Goal: Complete application form: Complete application form

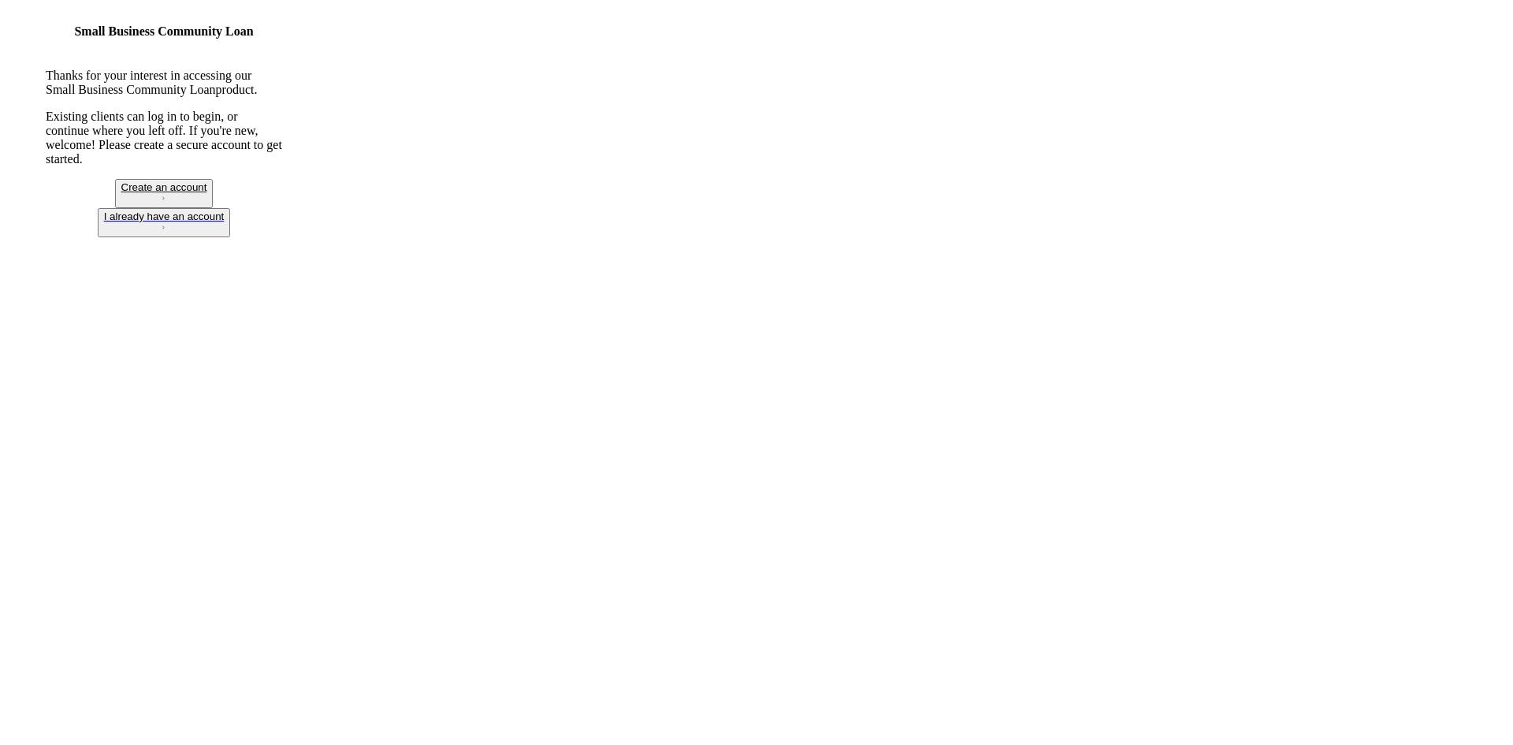
click at [225, 222] on div "I already have an account" at bounding box center [164, 216] width 121 height 12
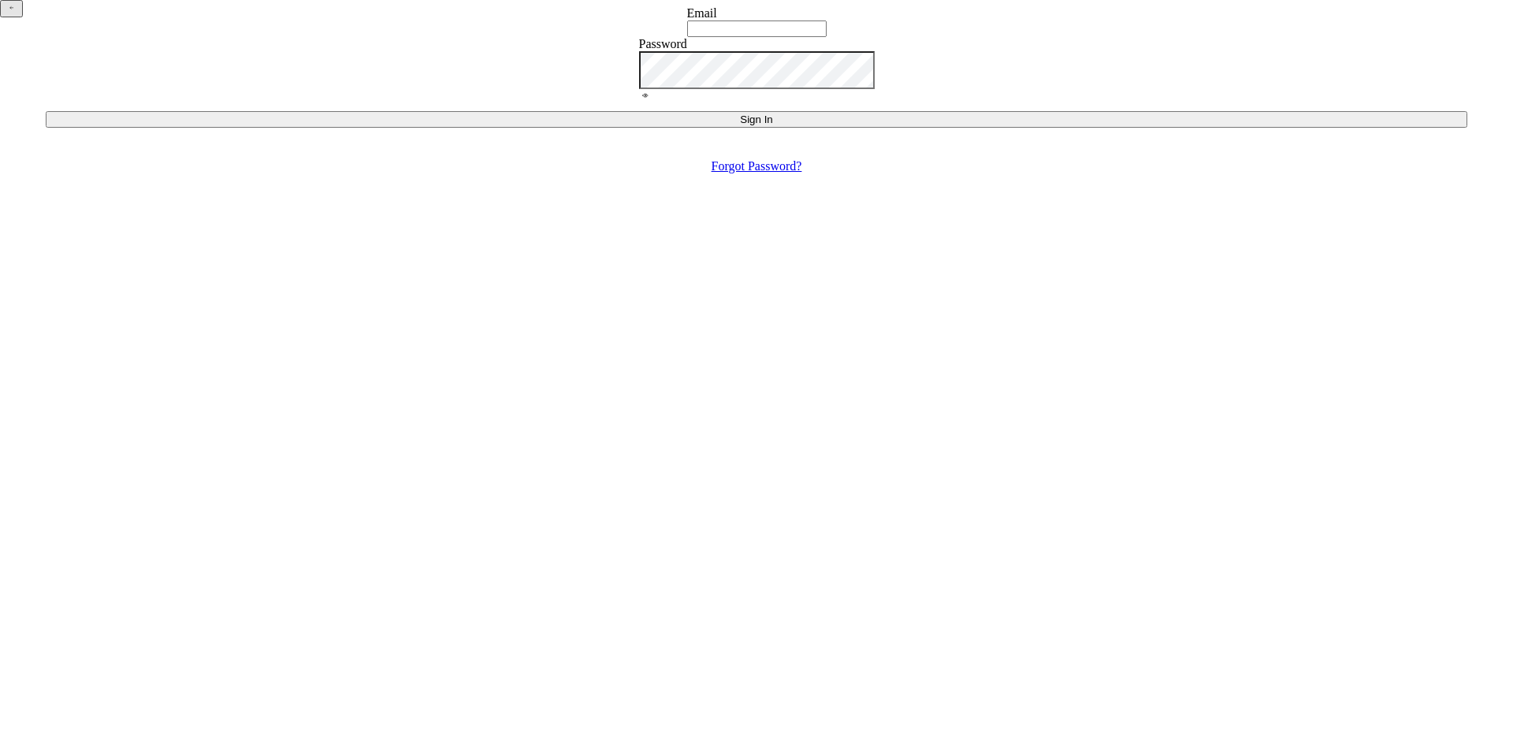
click at [723, 37] on input "Email" at bounding box center [756, 28] width 139 height 17
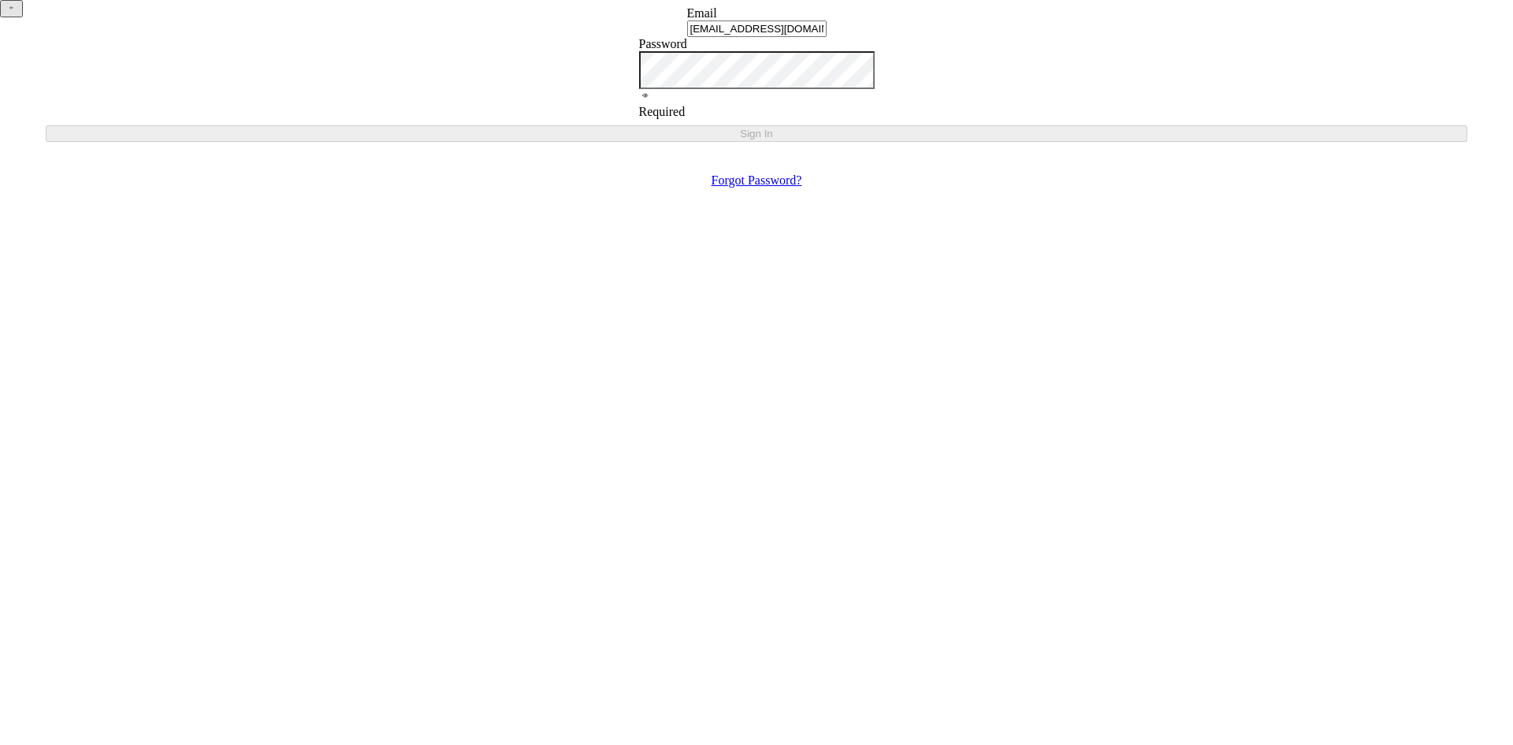
type input "[EMAIL_ADDRESS][DOMAIN_NAME]"
click at [728, 119] on div "Password Required" at bounding box center [757, 78] width 236 height 82
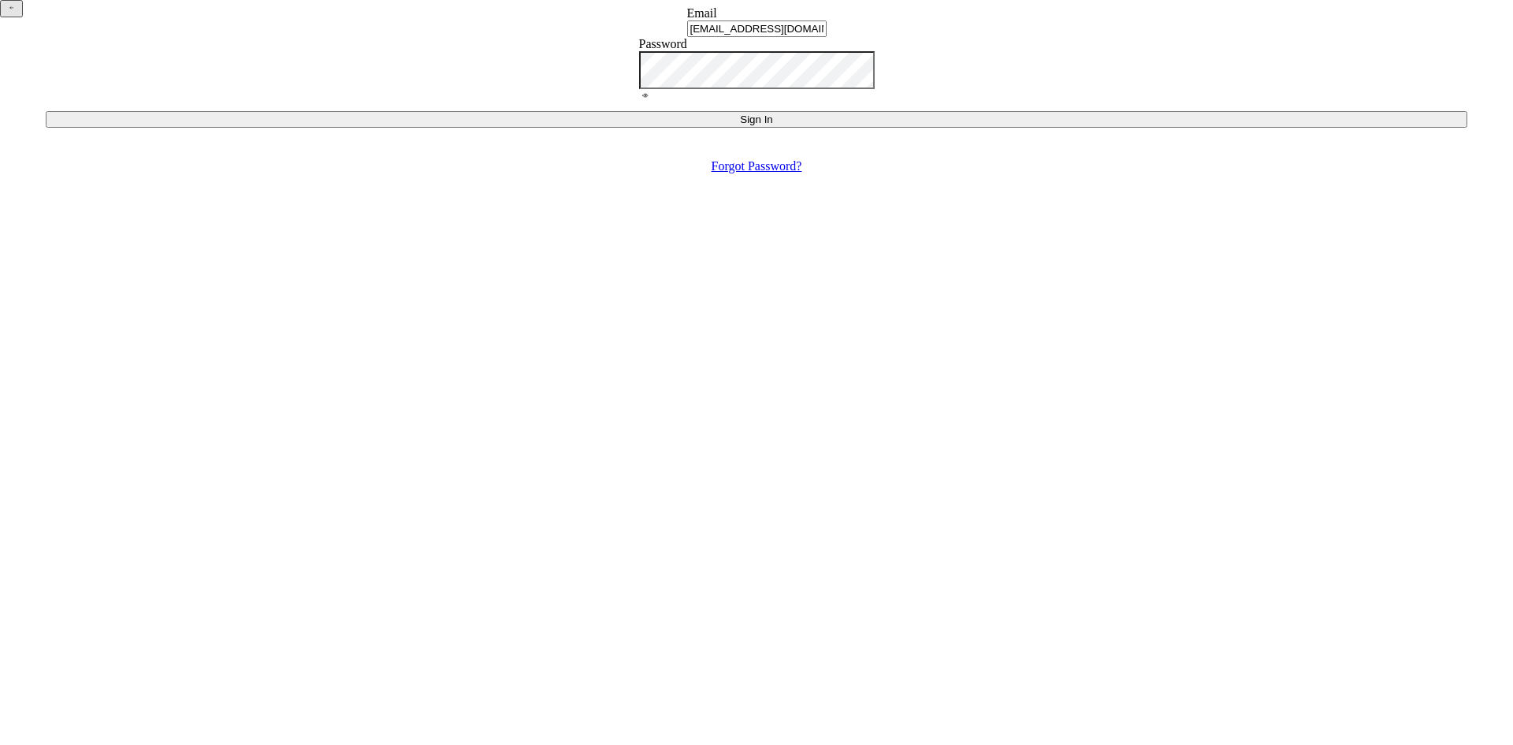
click at [652, 102] on icon at bounding box center [645, 95] width 13 height 13
click at [727, 128] on button "Sign In" at bounding box center [757, 119] width 1422 height 17
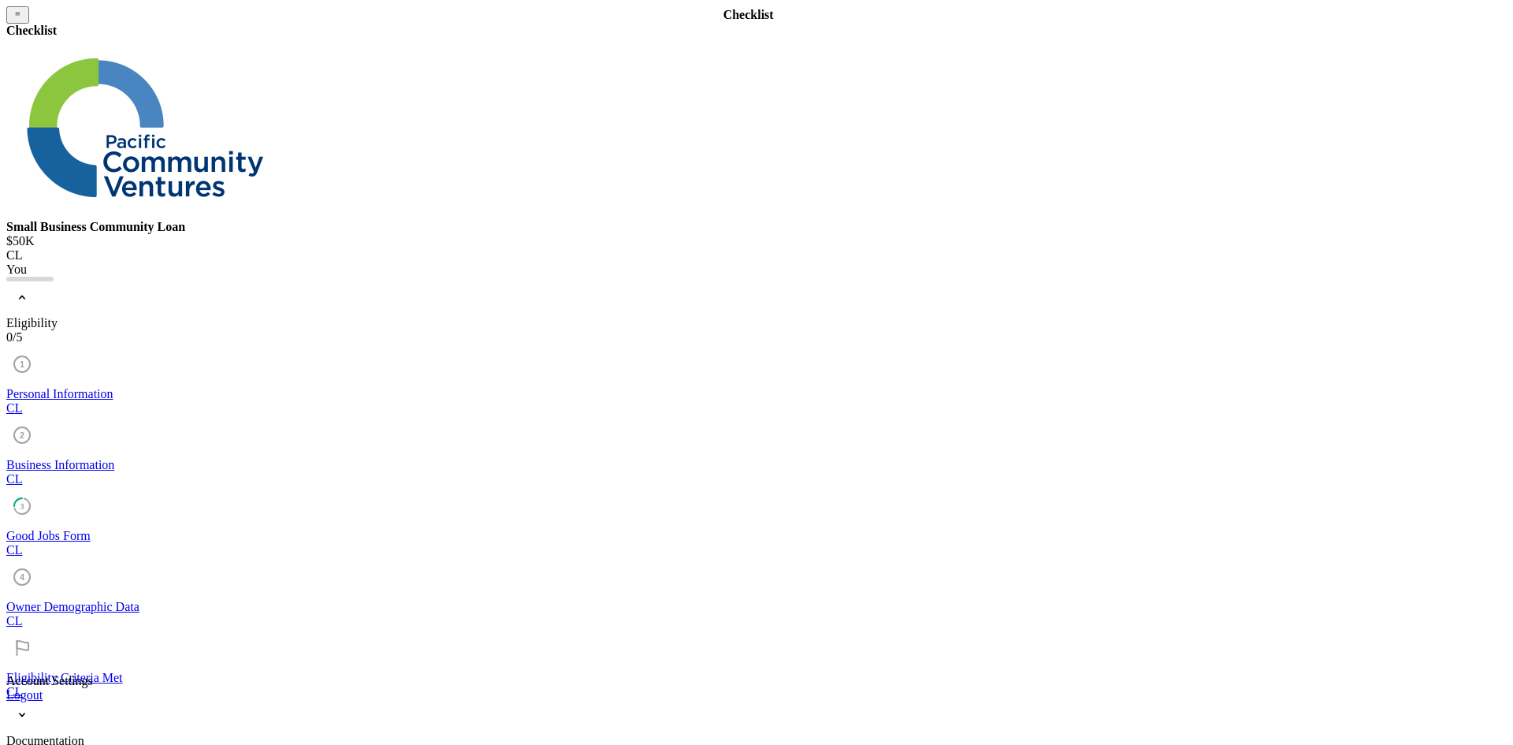
click at [38, 281] on icon "Icon/Expander" at bounding box center [22, 297] width 32 height 32
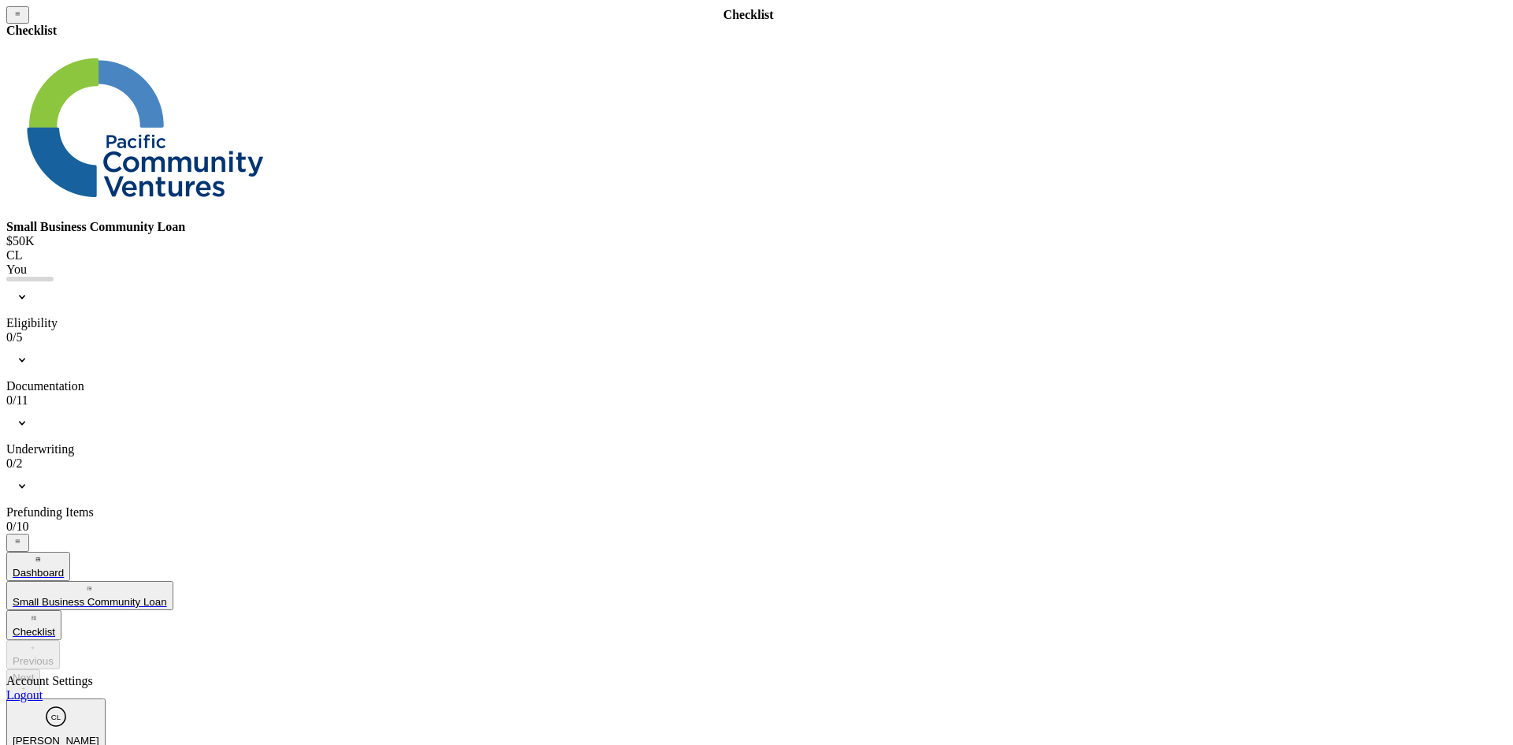
click at [38, 281] on icon "Icon/Expander" at bounding box center [22, 297] width 32 height 32
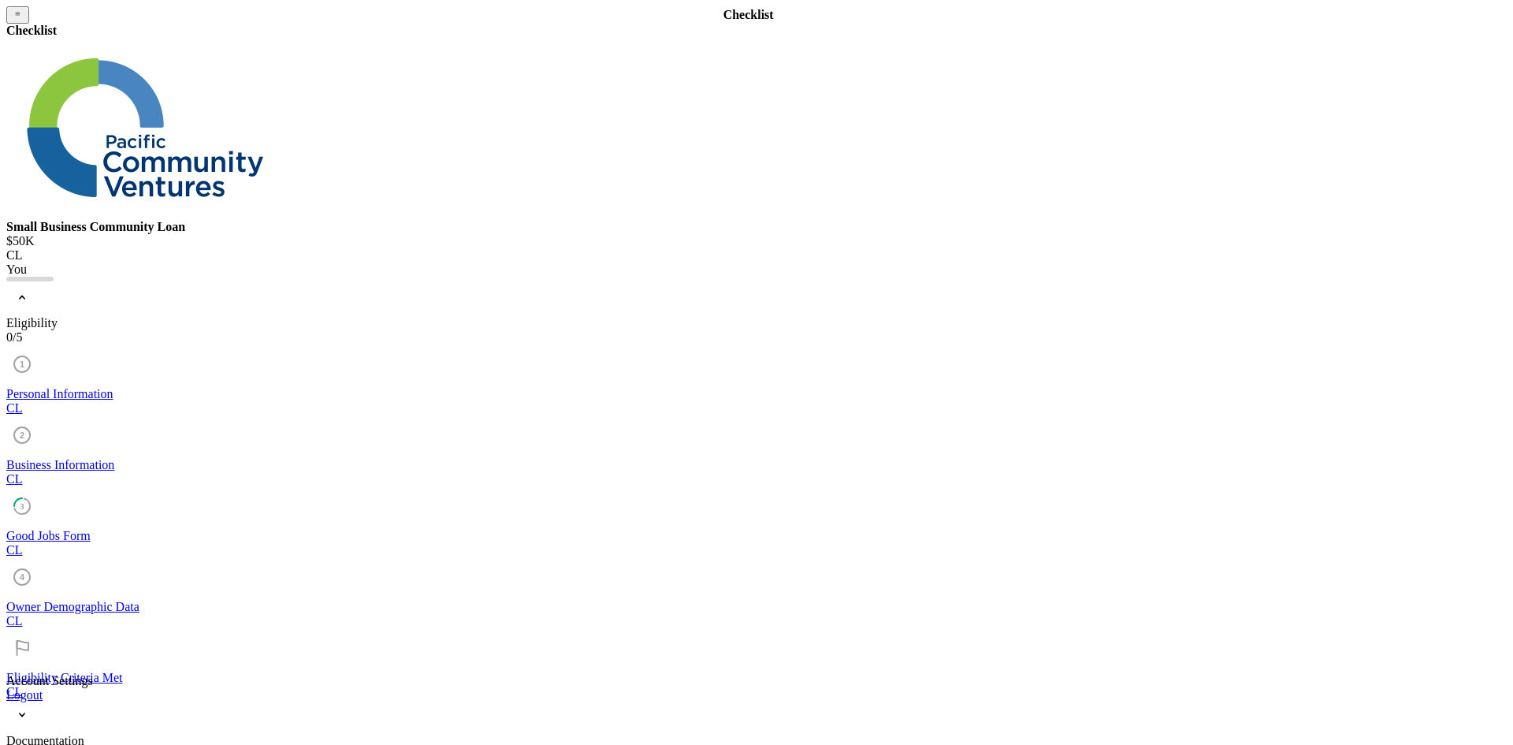
click at [138, 387] on div "Personal Information" at bounding box center [756, 394] width 1501 height 14
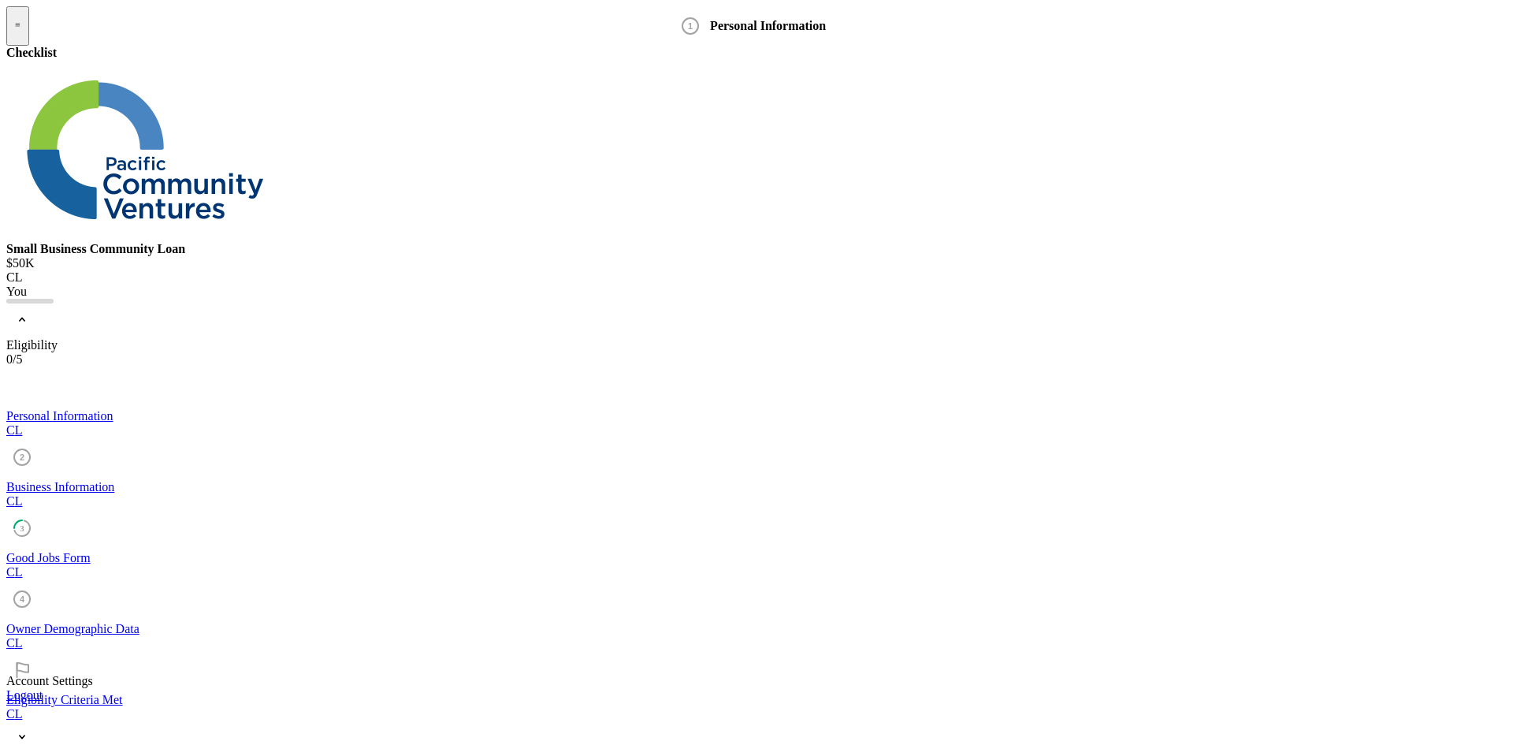
drag, startPoint x: 557, startPoint y: 244, endPoint x: 603, endPoint y: 232, distance: 47.0
type input "General Manager"
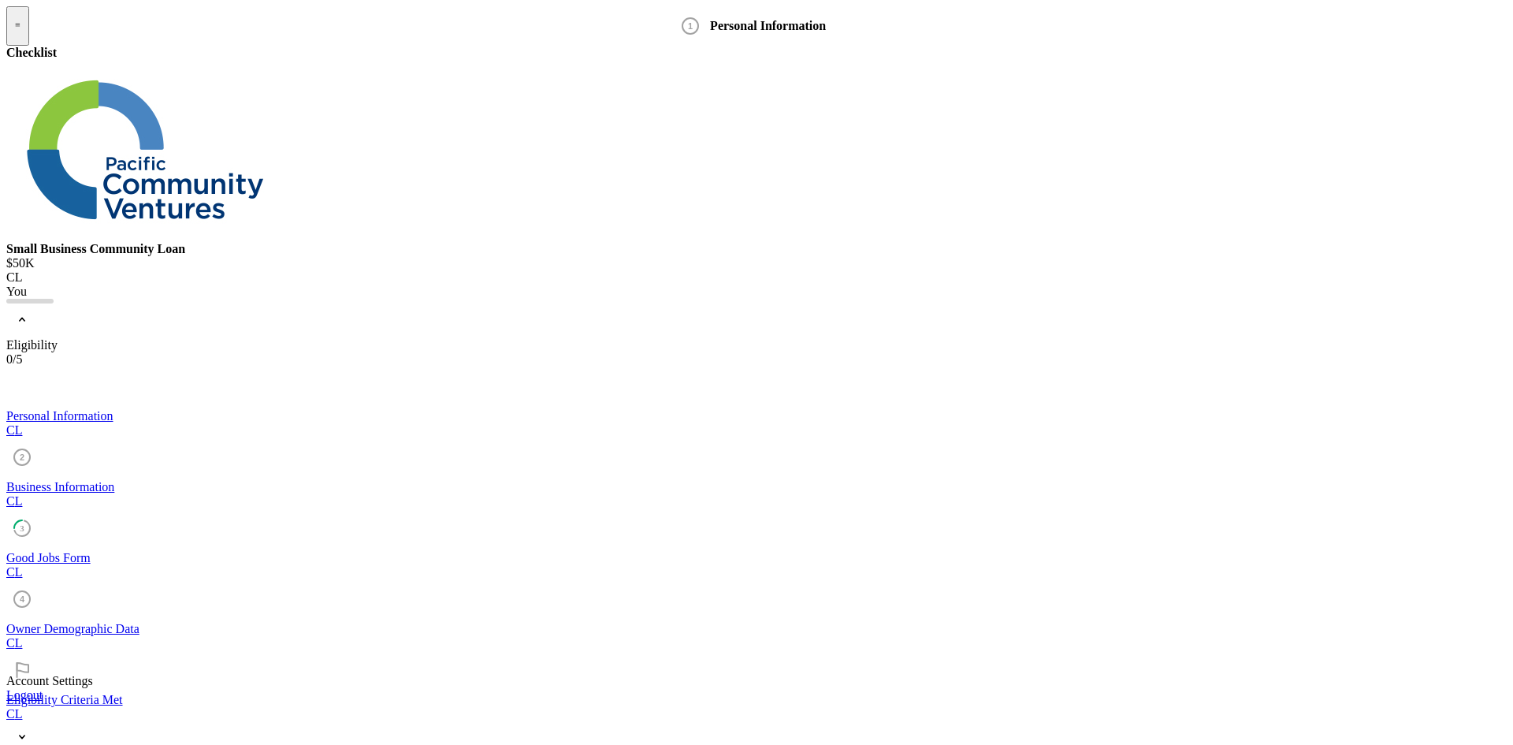
type input "[DATE]"
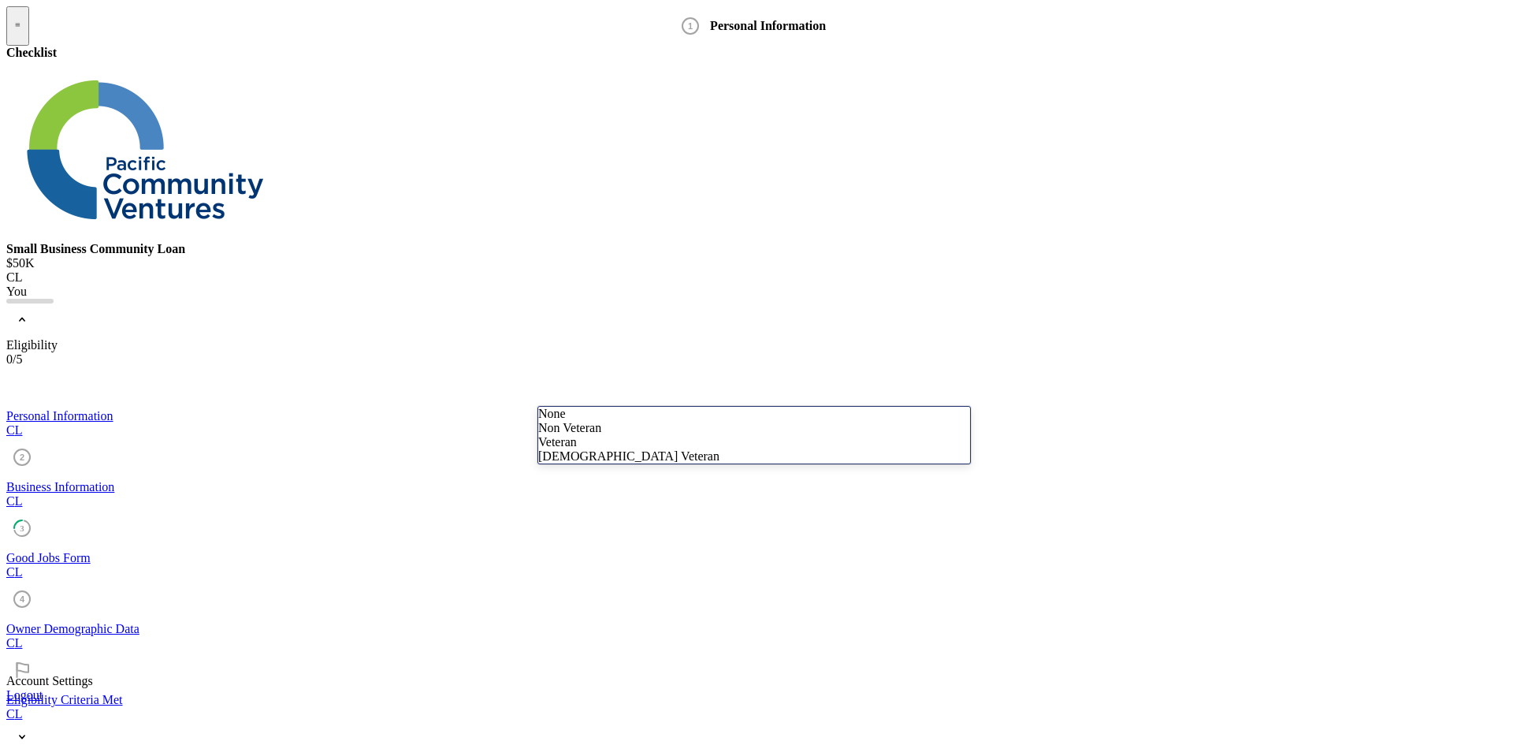
click at [633, 421] on div "None" at bounding box center [754, 414] width 432 height 14
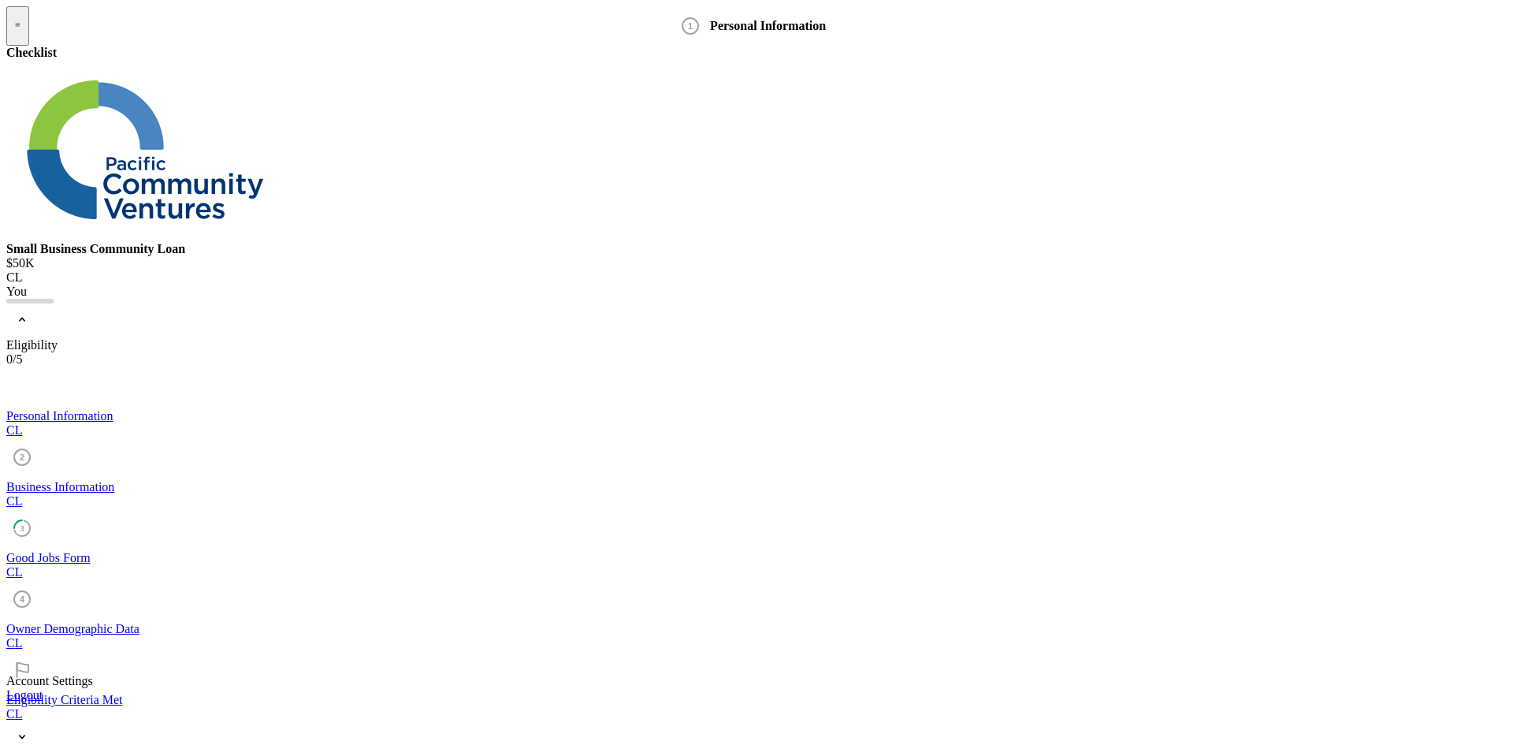
type input "[STREET_ADDRESS]"
type input "Azusa"
type input "CA"
type input "91702"
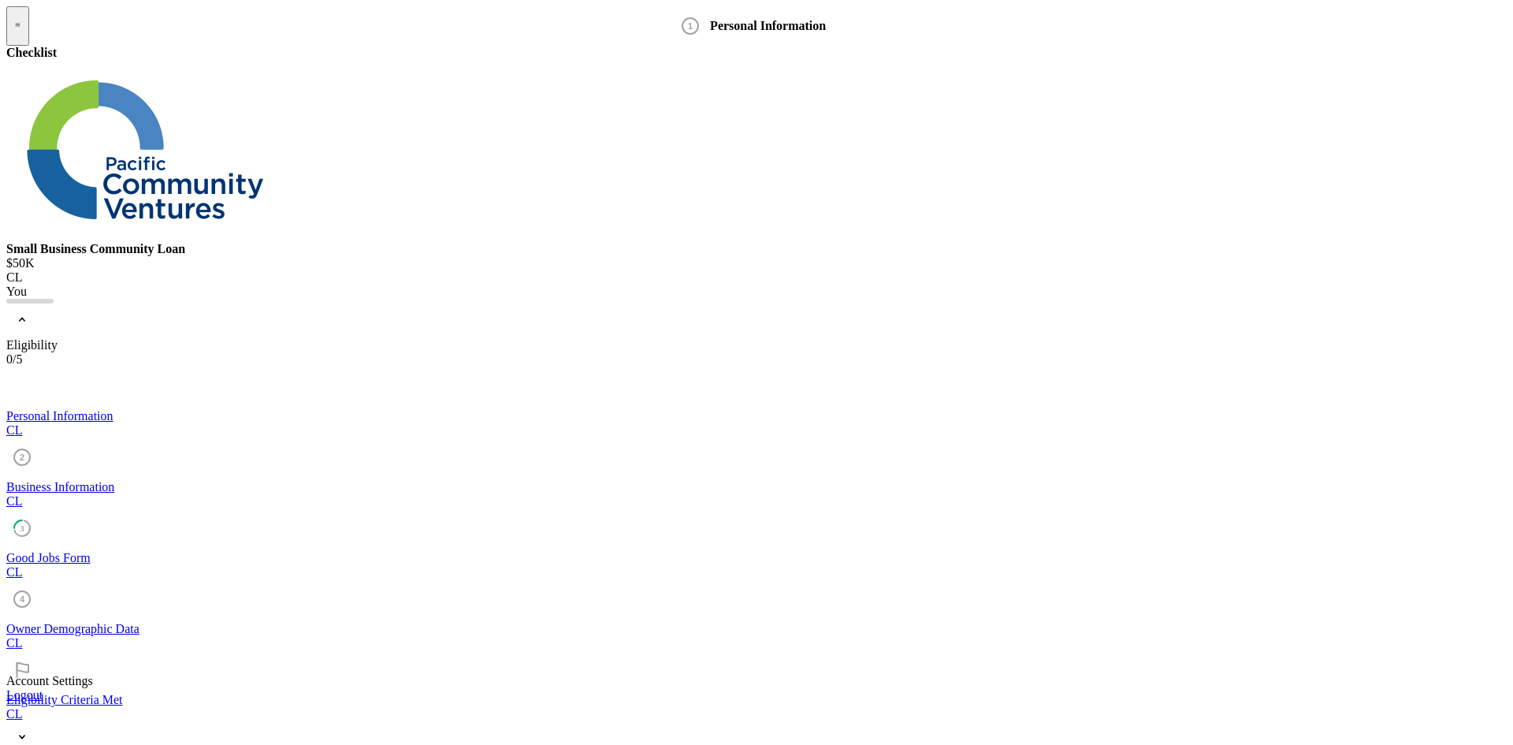
type input "[GEOGRAPHIC_DATA]"
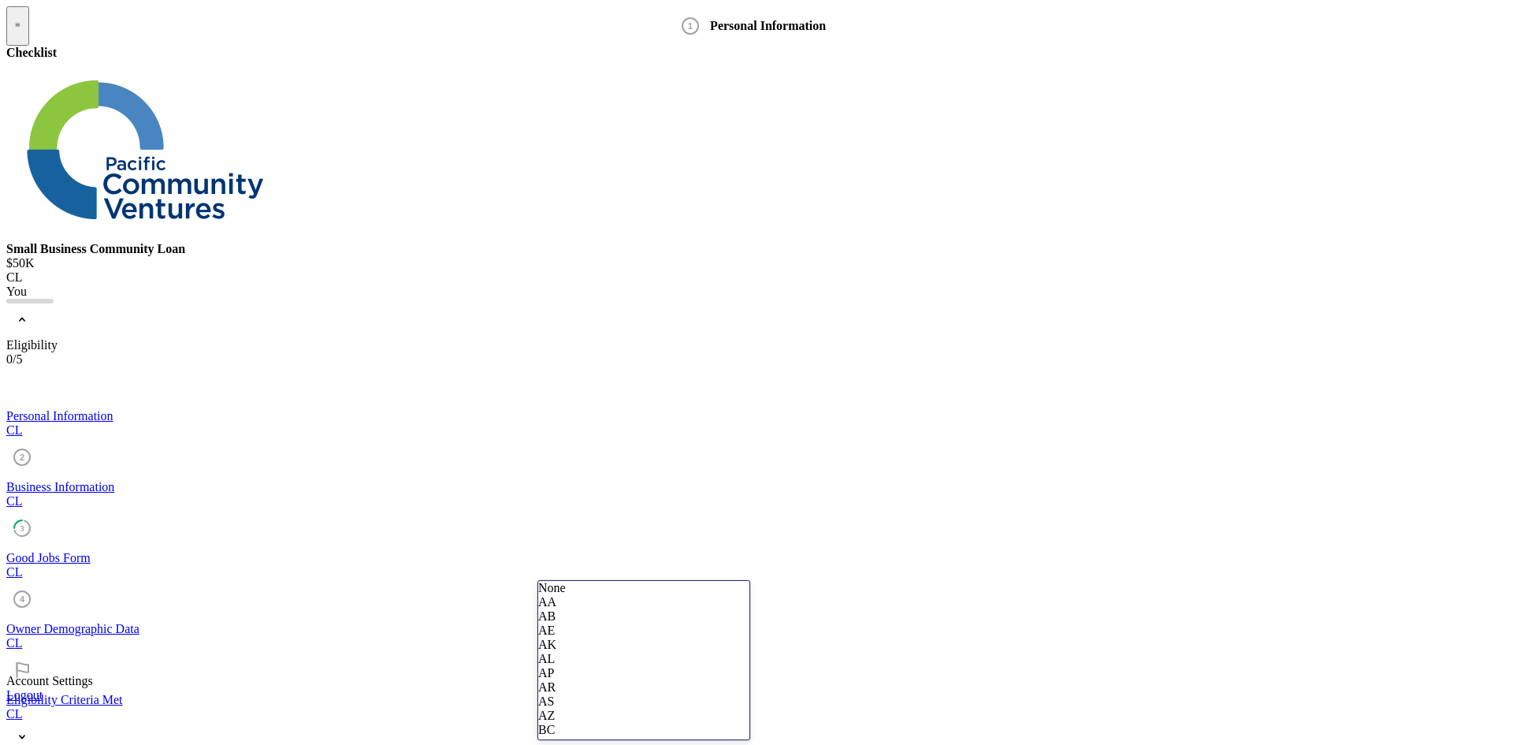
type input "ca"
click at [657, 623] on div "CA" at bounding box center [643, 616] width 211 height 14
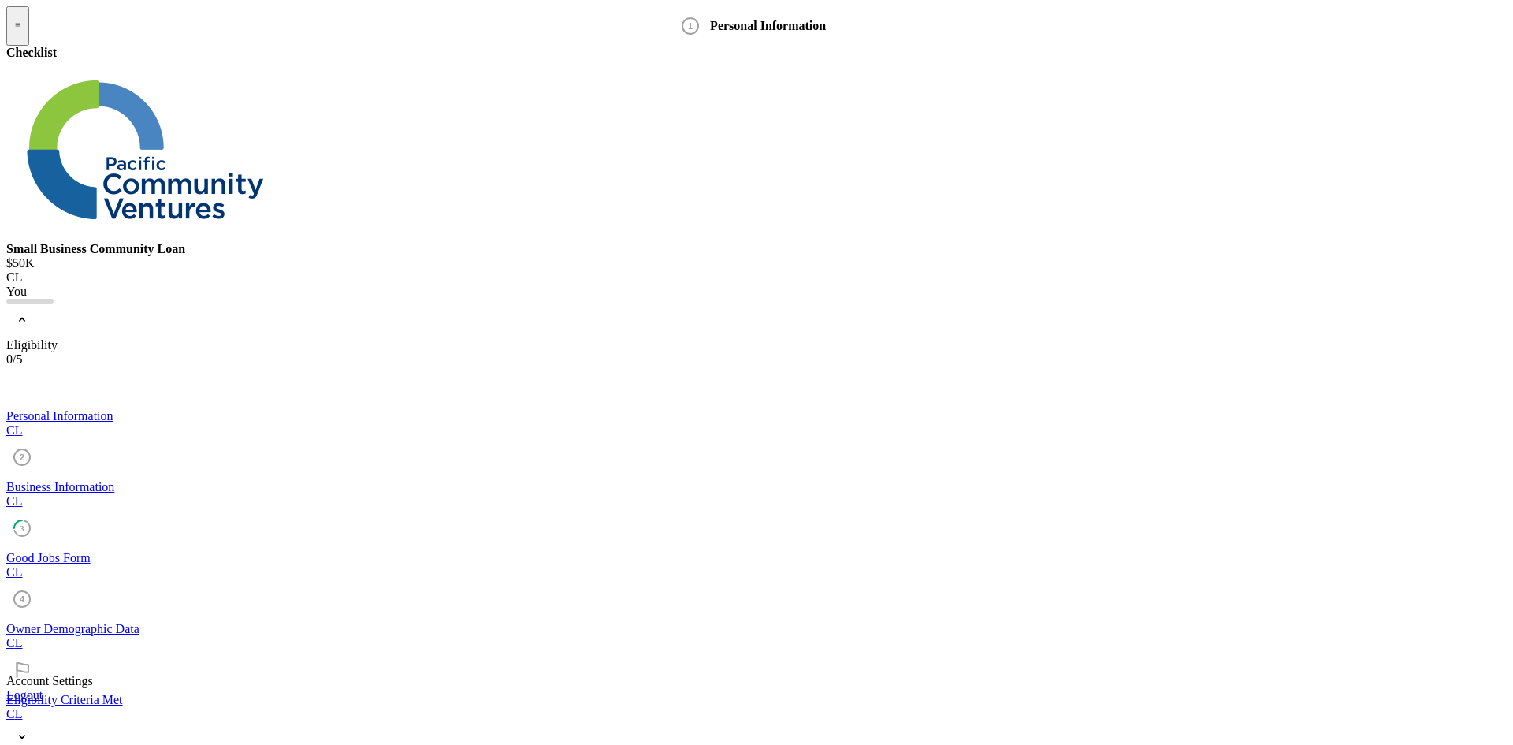
click at [159, 409] on div "Personal Information" at bounding box center [756, 416] width 1501 height 14
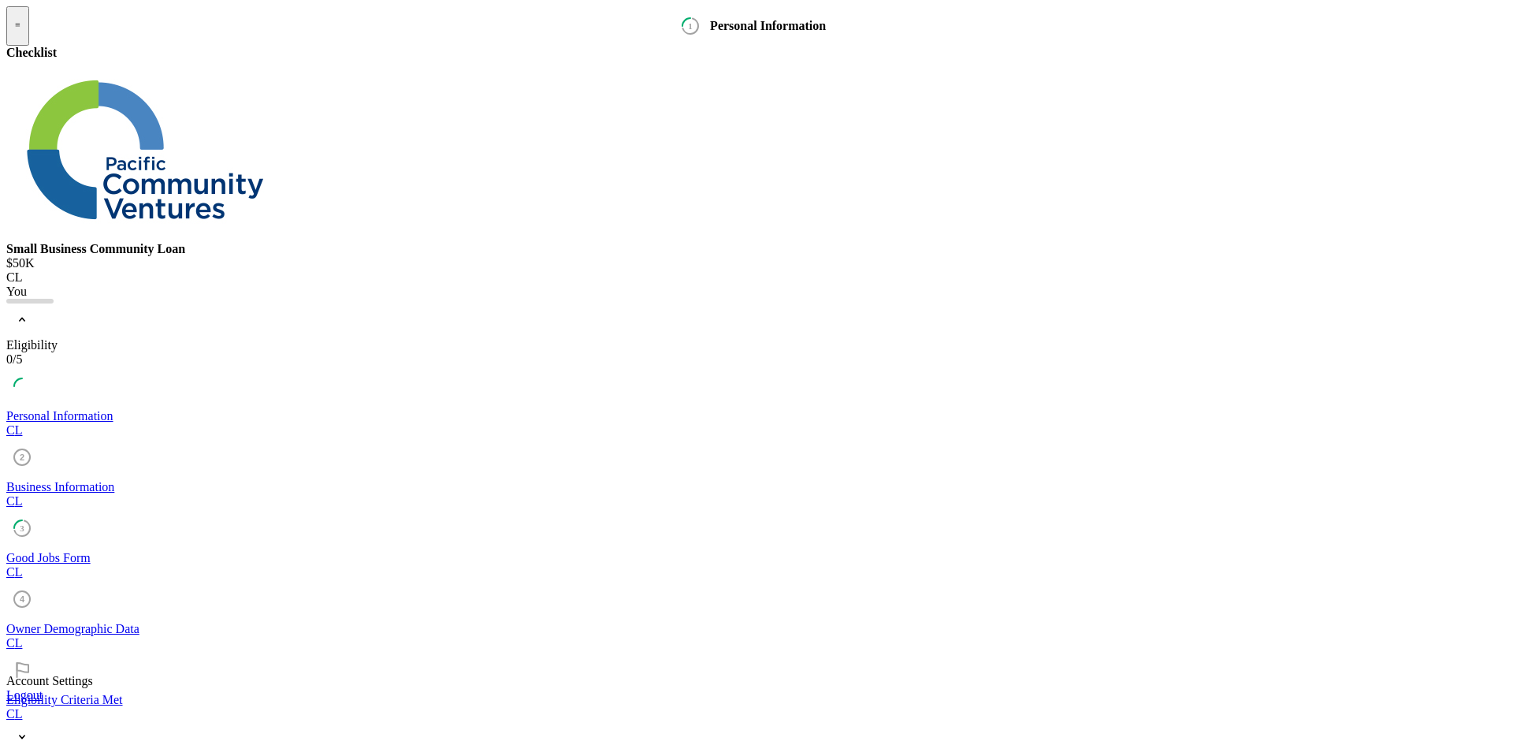
click at [115, 480] on div "Business Information" at bounding box center [756, 487] width 1501 height 14
type input "C"
type input "[PERSON_NAME][GEOGRAPHIC_DATA]"
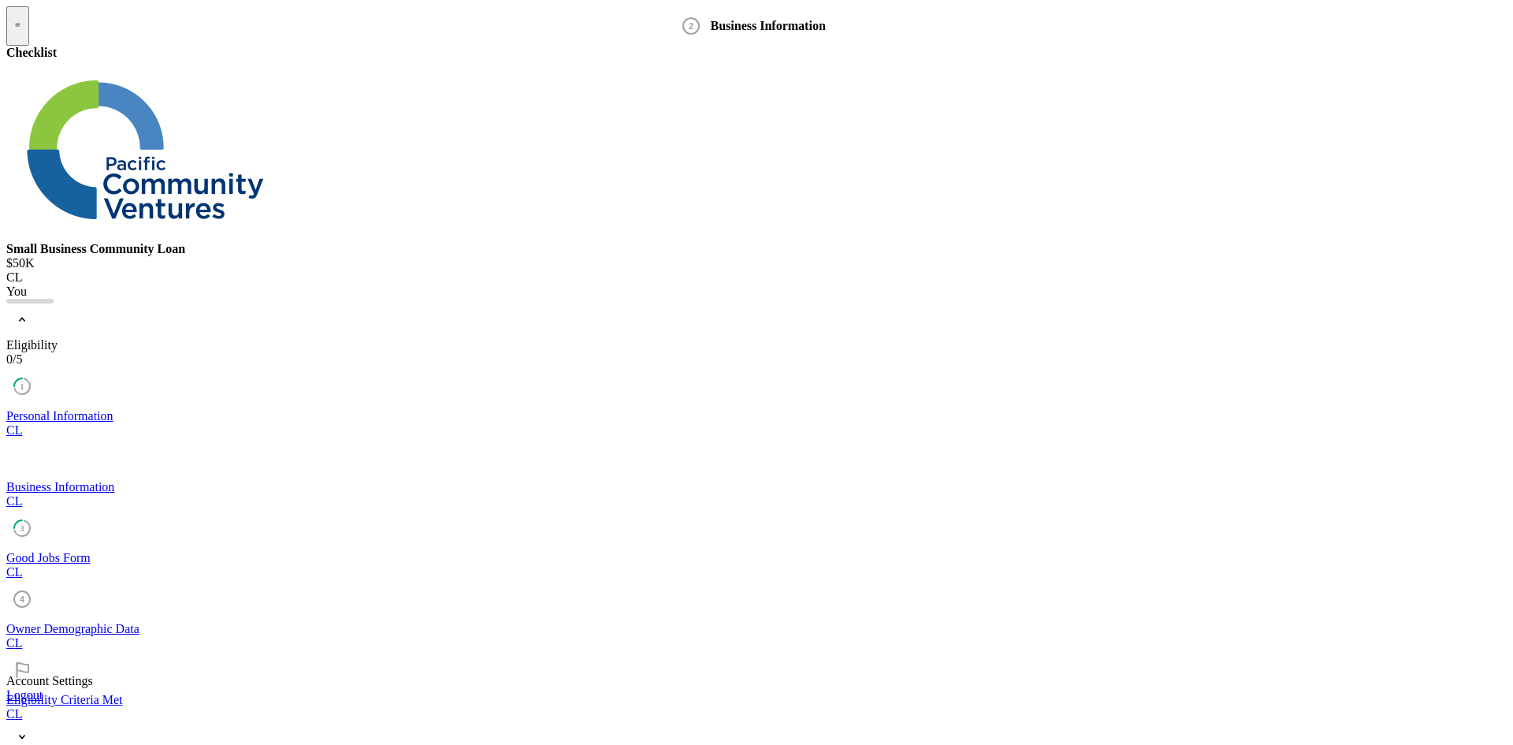
type input "[DATE]"
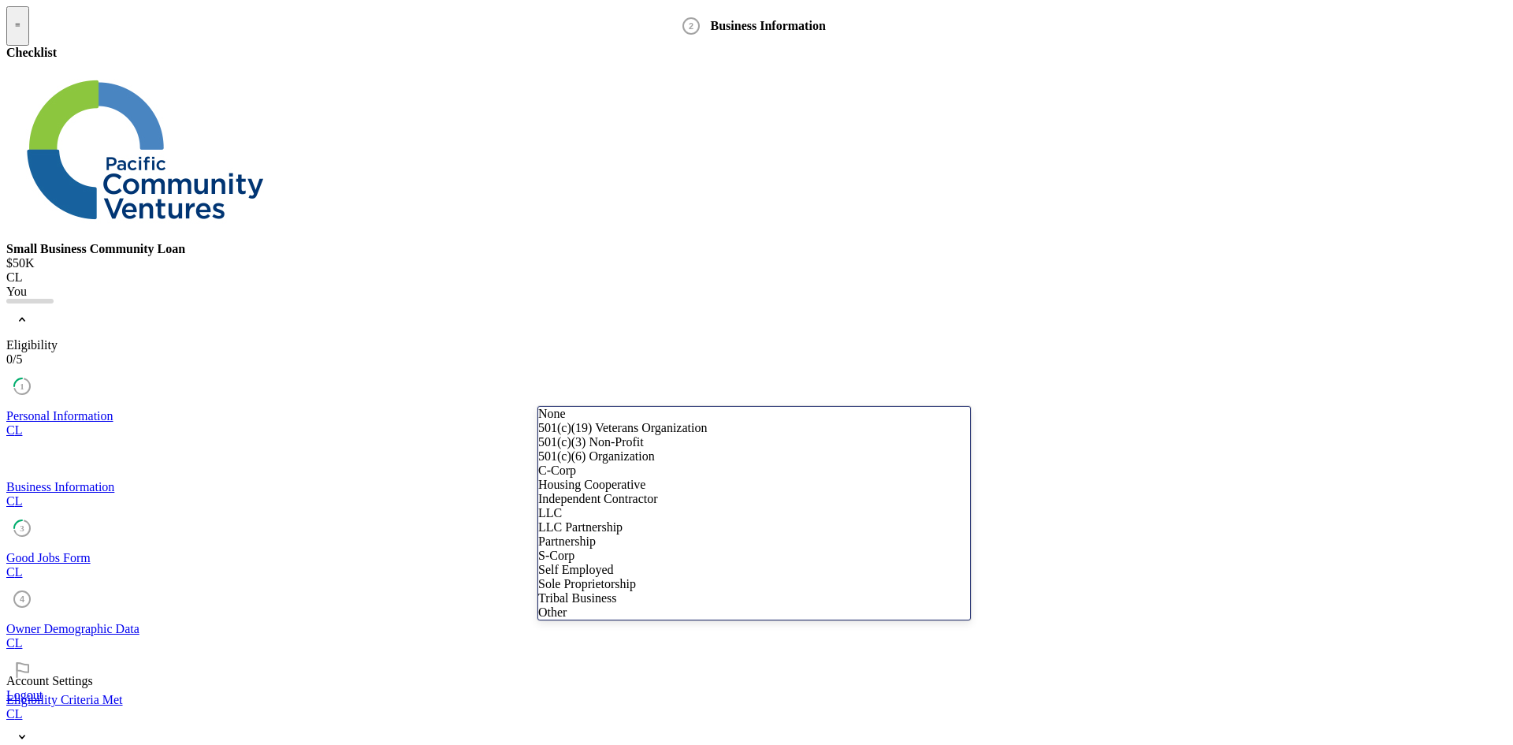
scroll to position [51, 0]
click at [637, 478] on div "C-Corp" at bounding box center [754, 470] width 432 height 14
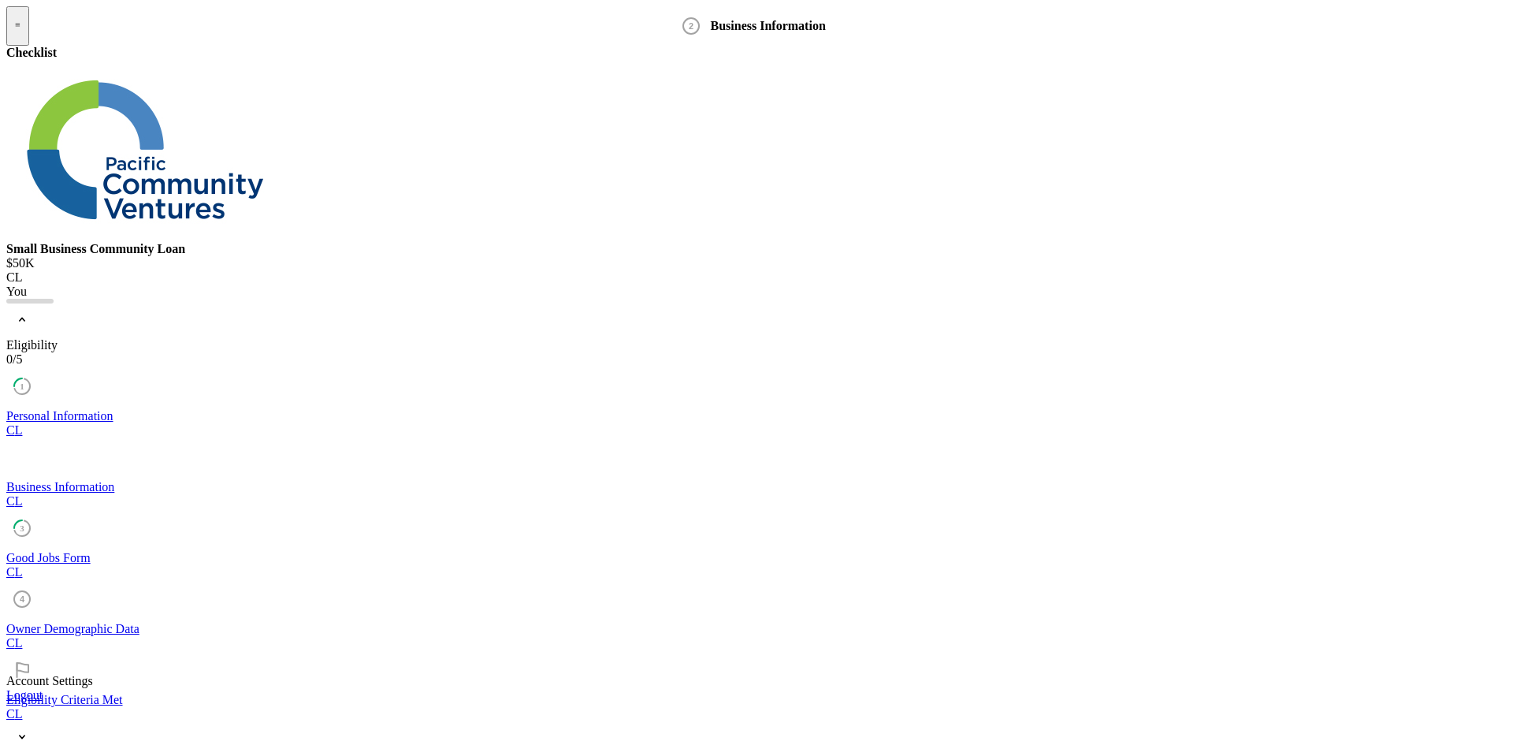
type input "[PHONE_NUMBER]"
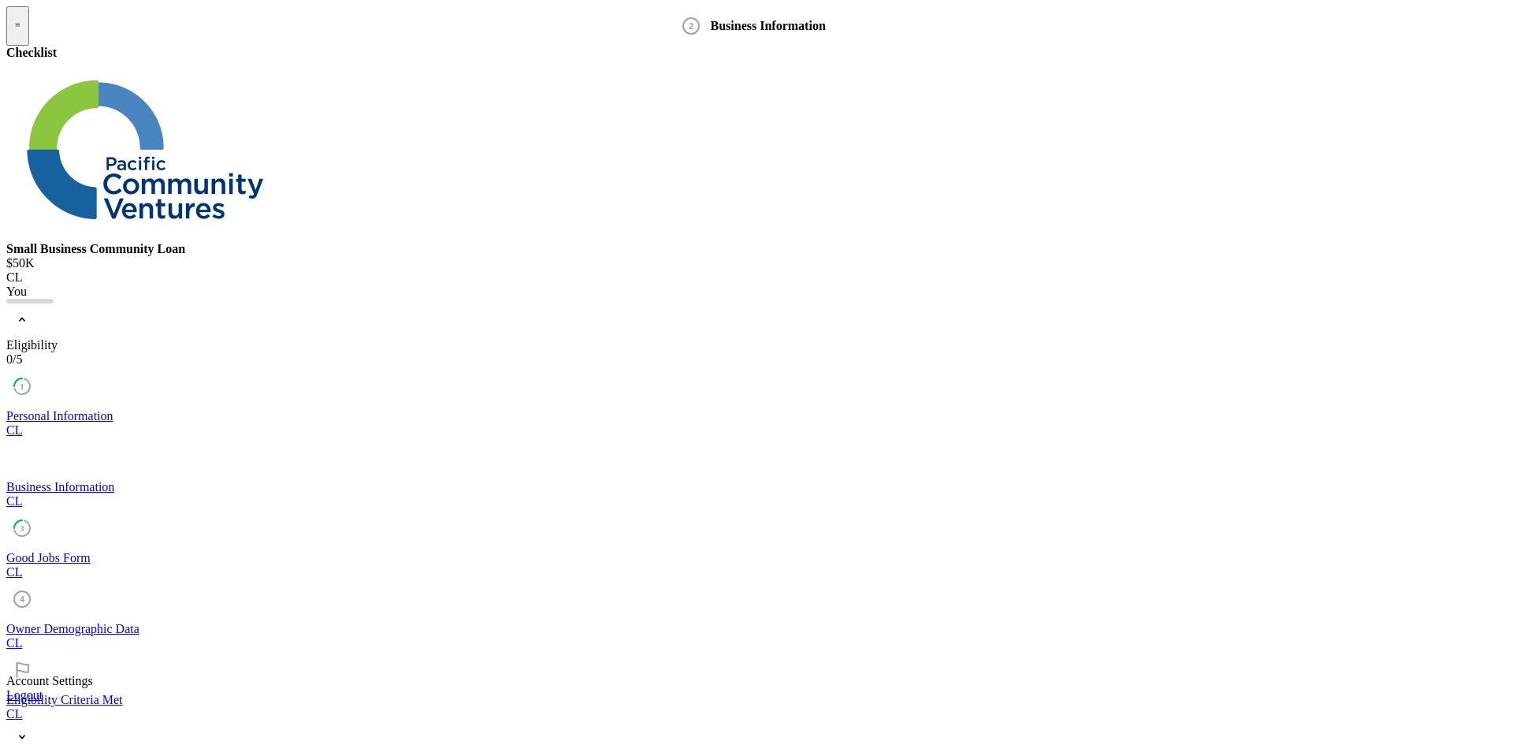
type input "[DOMAIN_NAME]"
type input "Whole Sale Beauty Salon Distributor"
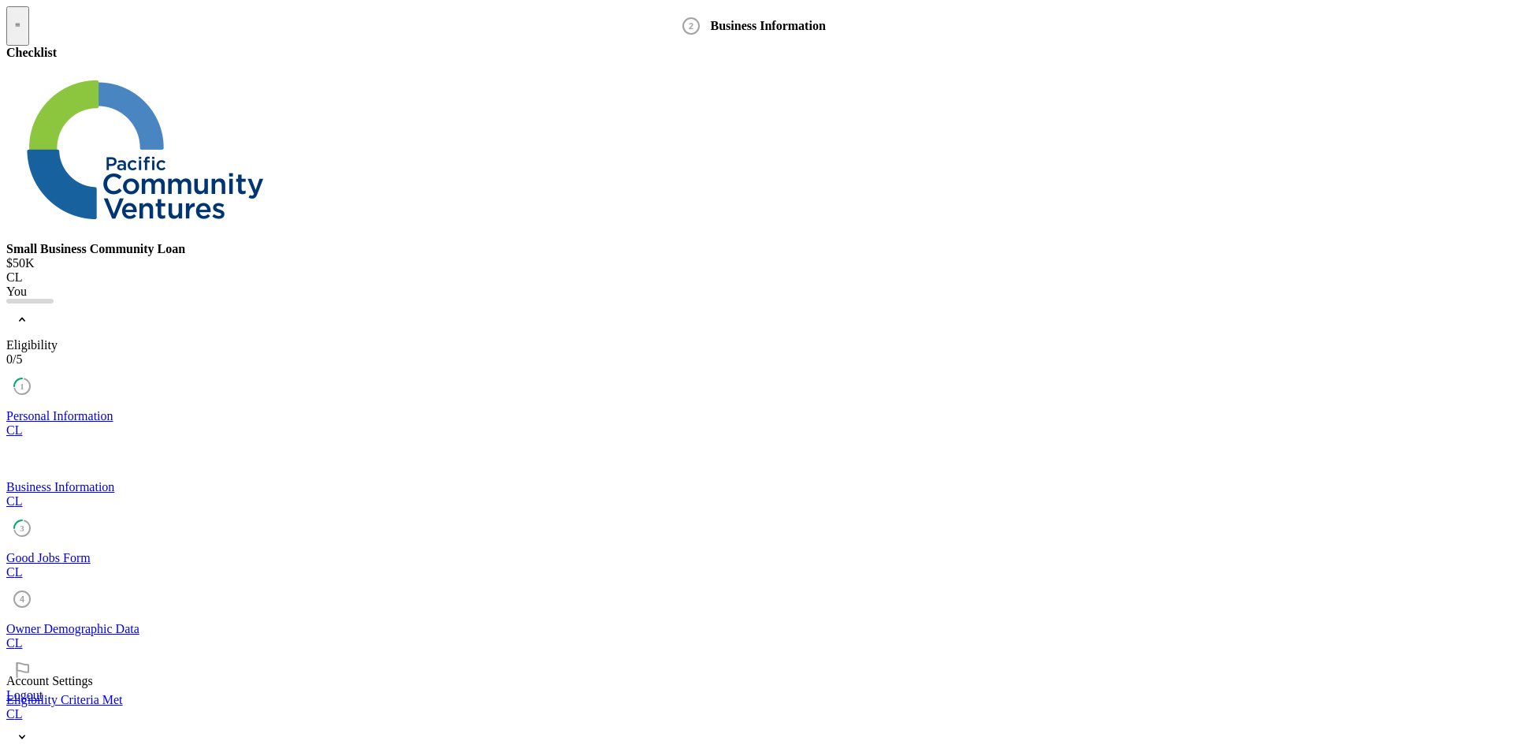
drag, startPoint x: 641, startPoint y: 398, endPoint x: 598, endPoint y: 407, distance: 43.4
type input "7231"
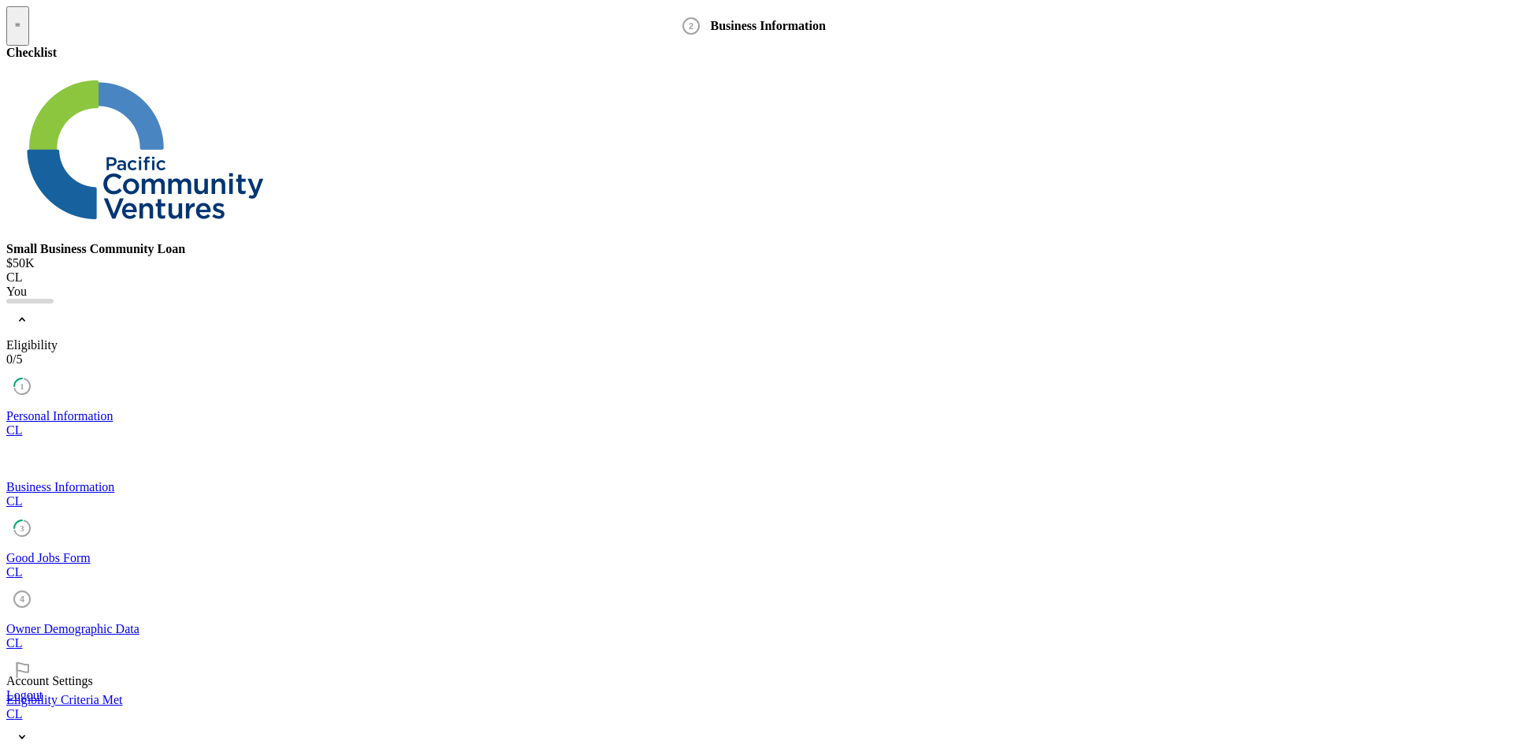
type input "[US_EMPLOYER_IDENTIFICATION_NUMBER]"
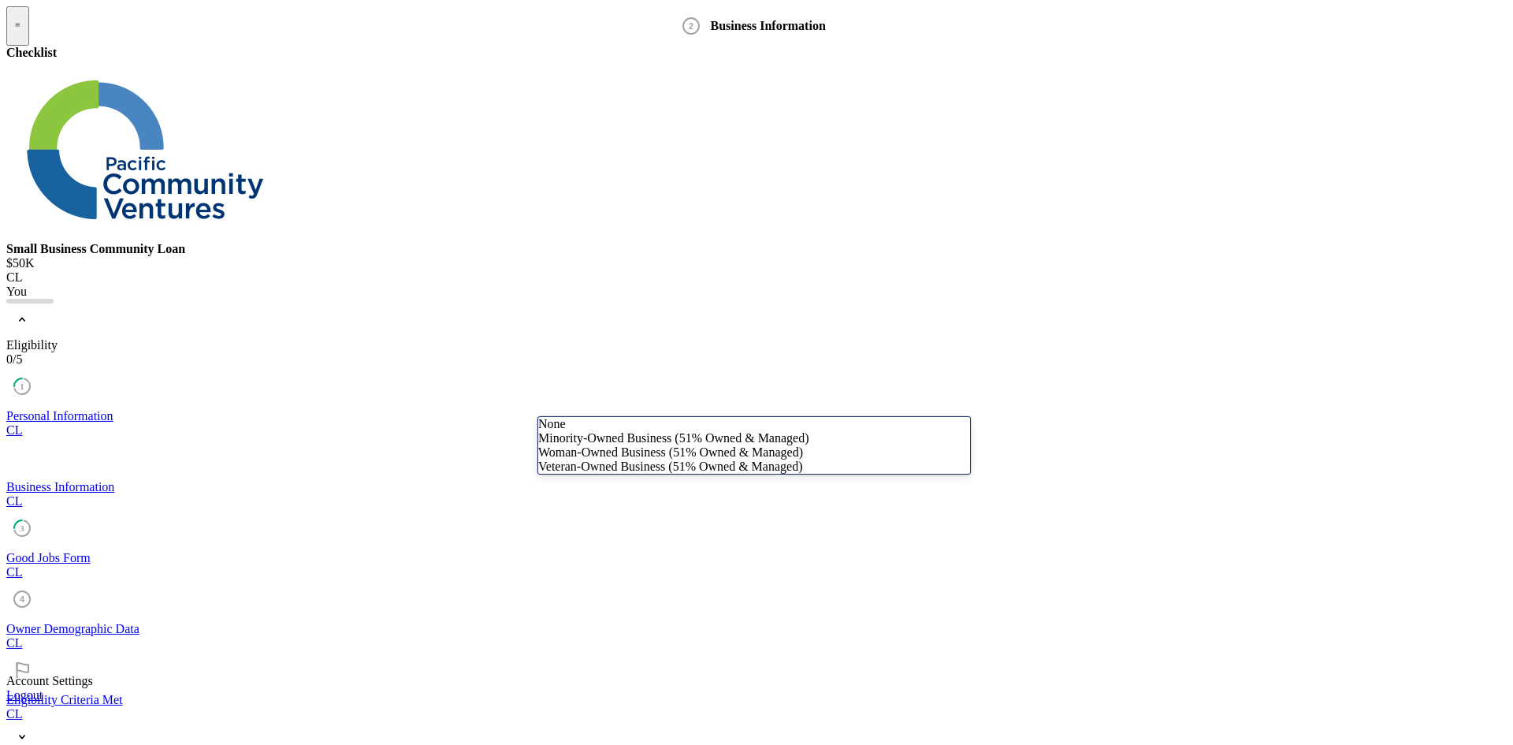
click at [624, 445] on div "Minority-Owned Business (51% Owned & Managed)" at bounding box center [754, 438] width 432 height 14
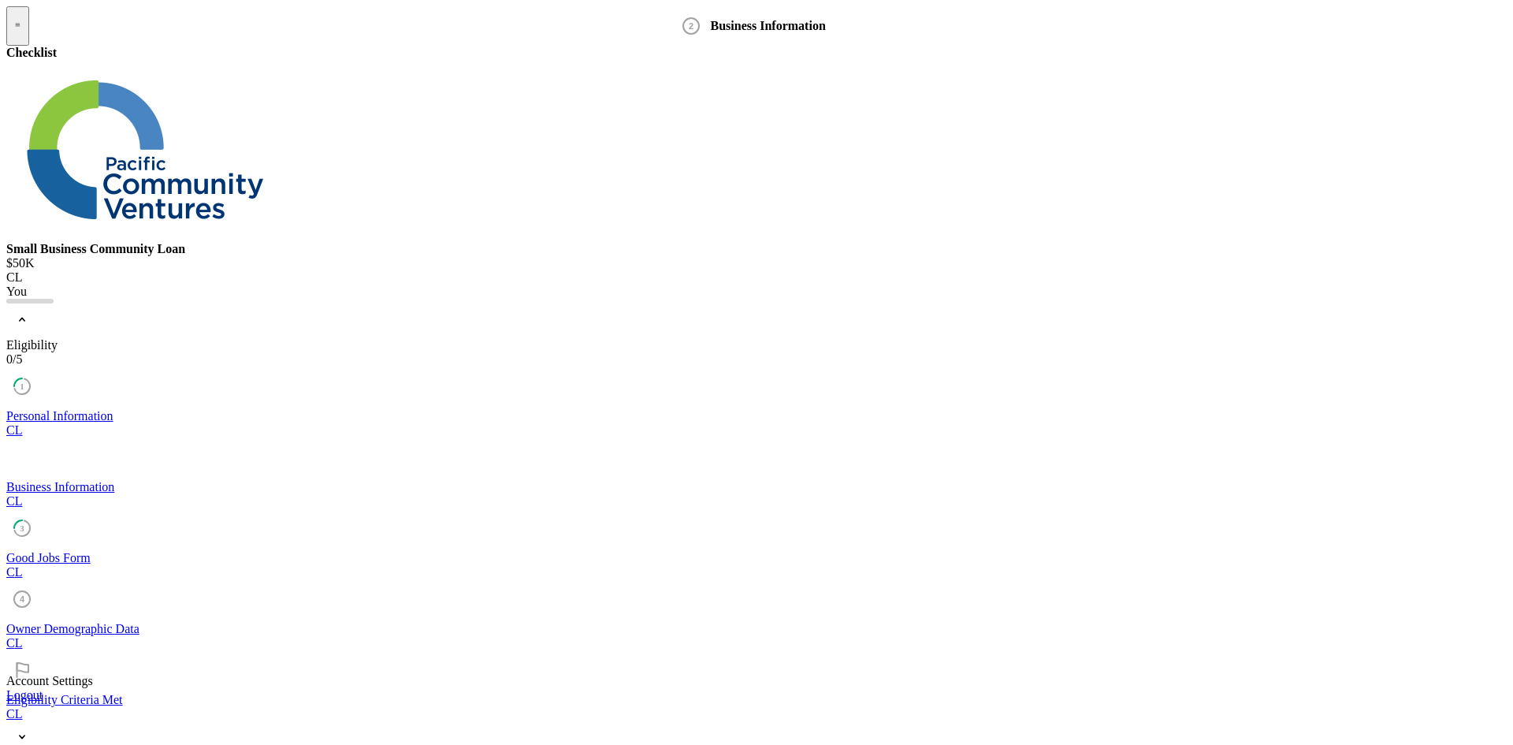
type input "1844 evergreen st"
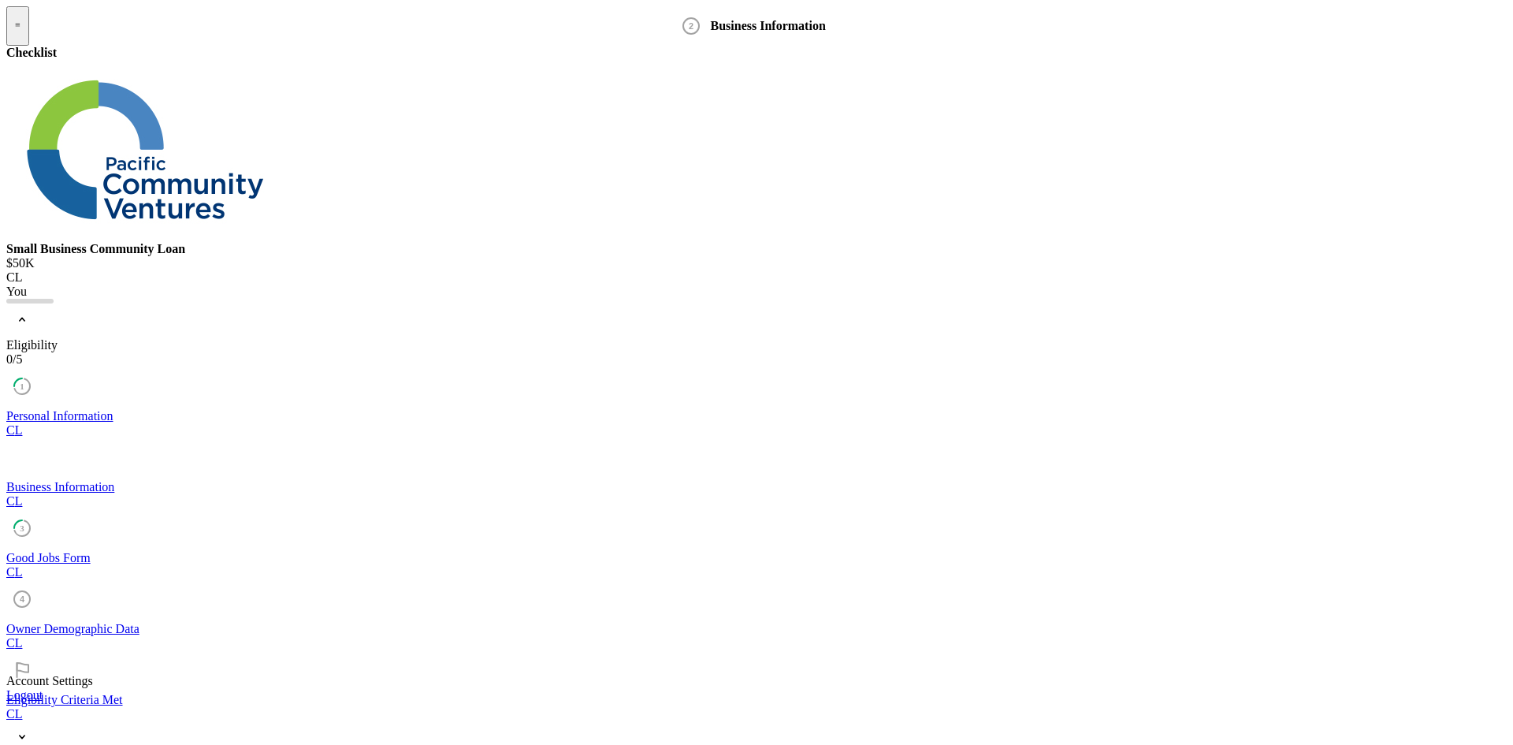
type input "[PERSON_NAME]"
type input "ca"
click at [602, 523] on div "CA" at bounding box center [643, 516] width 211 height 14
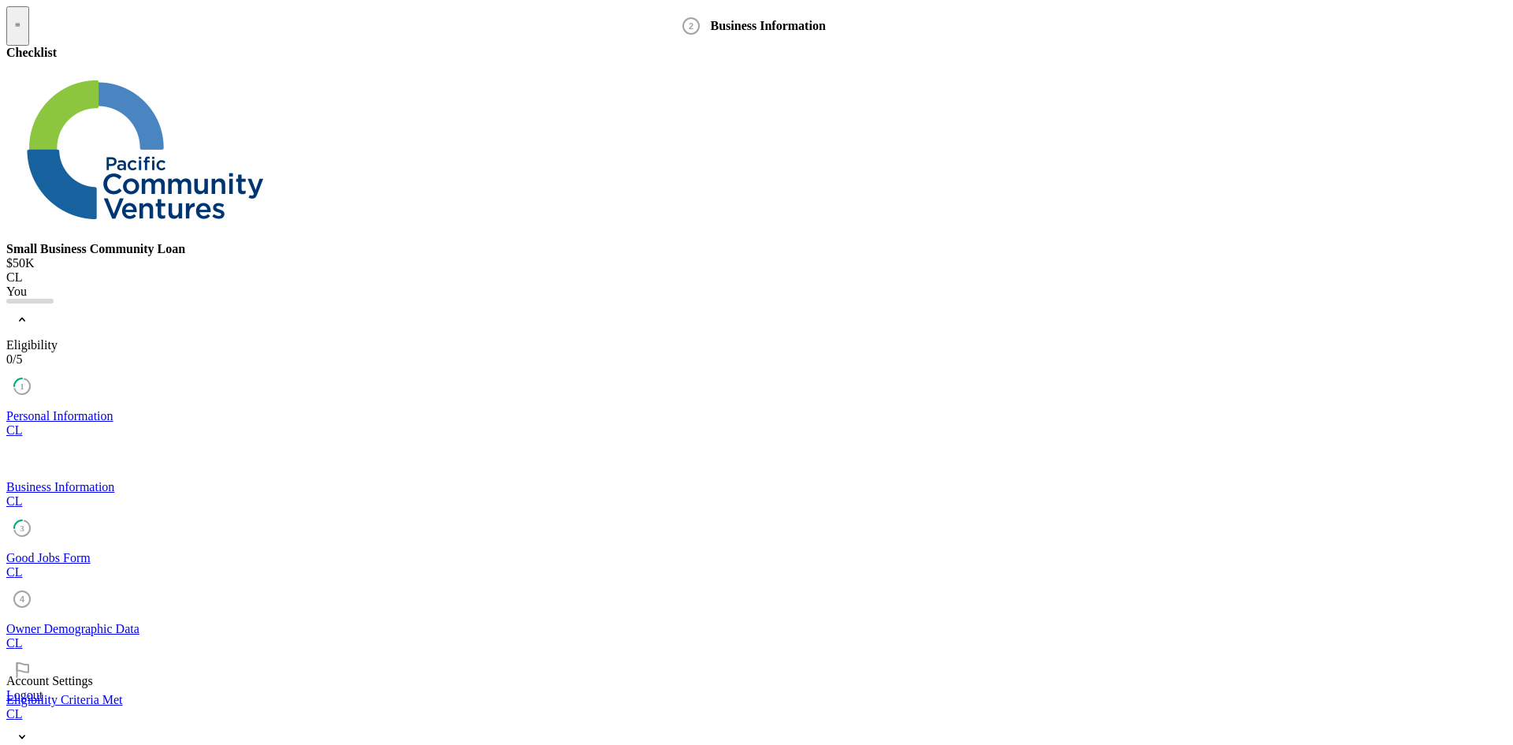
type input "91010"
type input "[GEOGRAPHIC_DATA]"
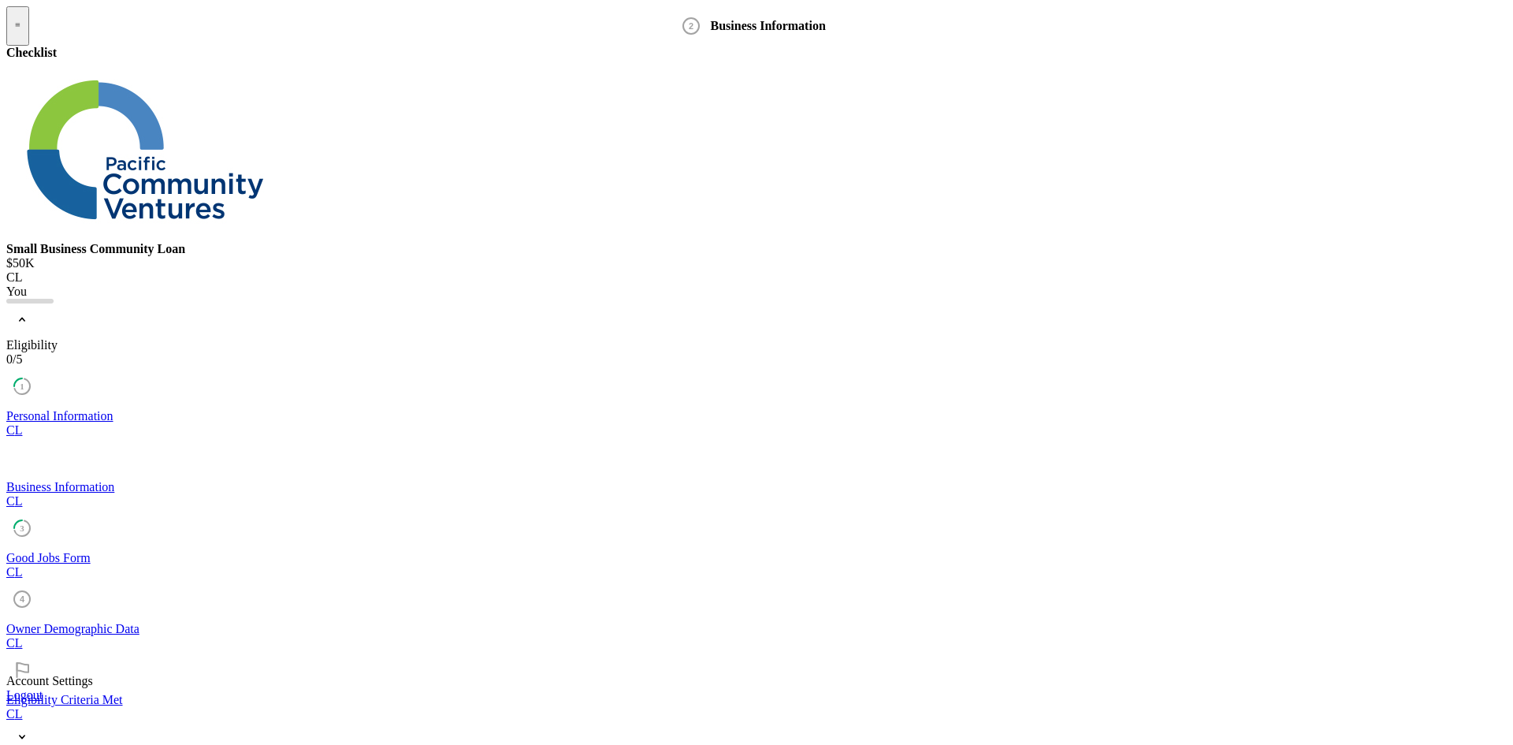
click at [590, 469] on div "Leased" at bounding box center [754, 462] width 432 height 14
type input "$300,000"
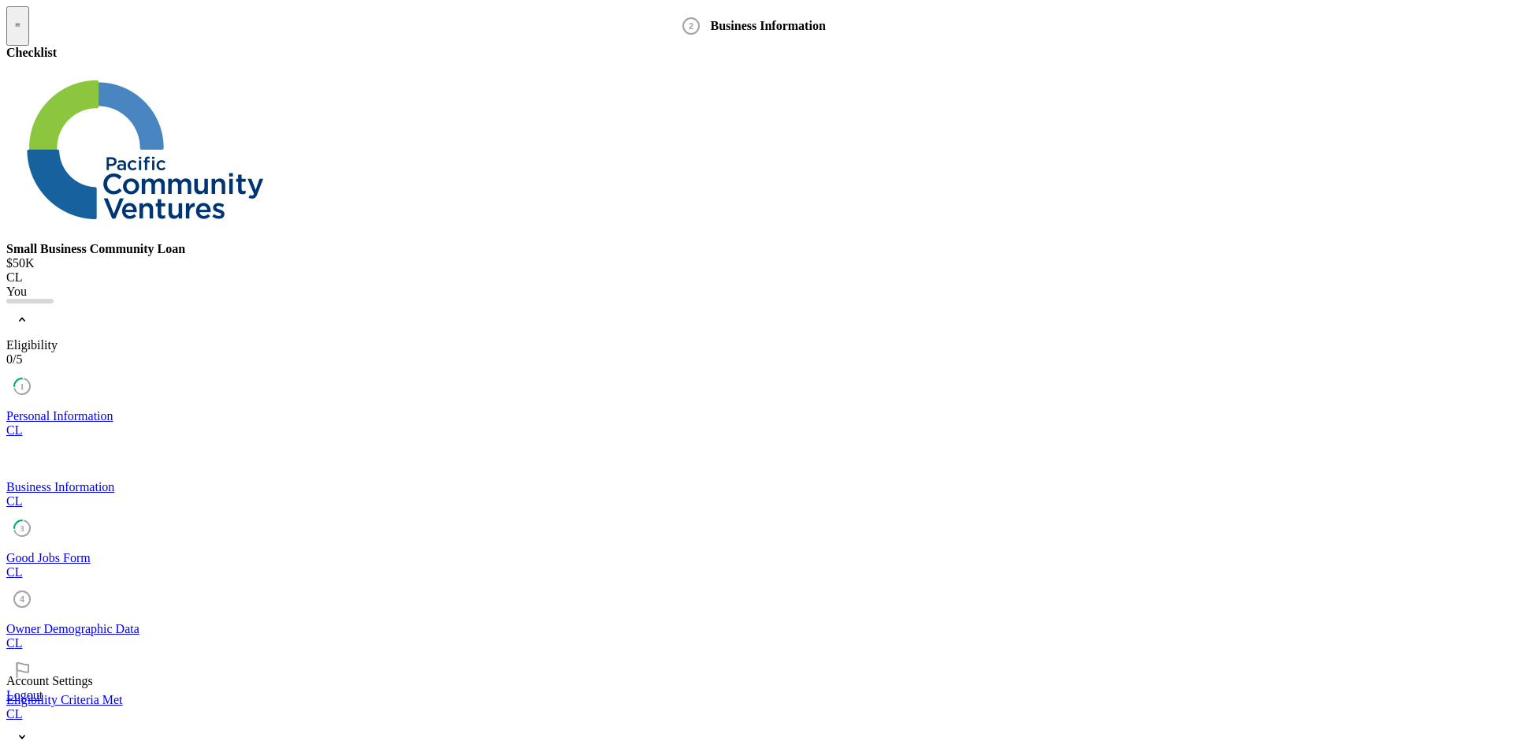
type input "4"
type input "3"
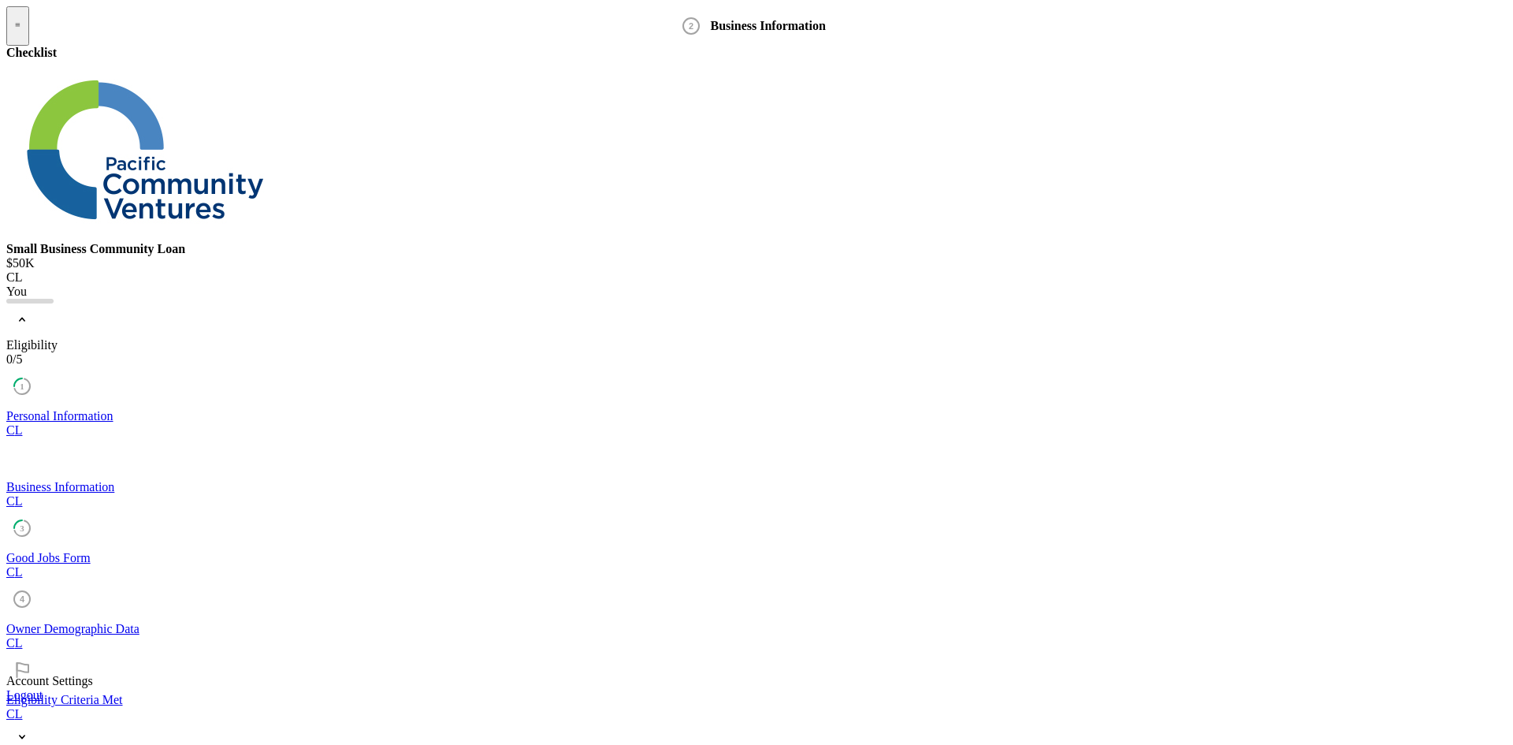
click at [163, 537] on link "3 Good Jobs Form C L" at bounding box center [756, 558] width 1501 height 43
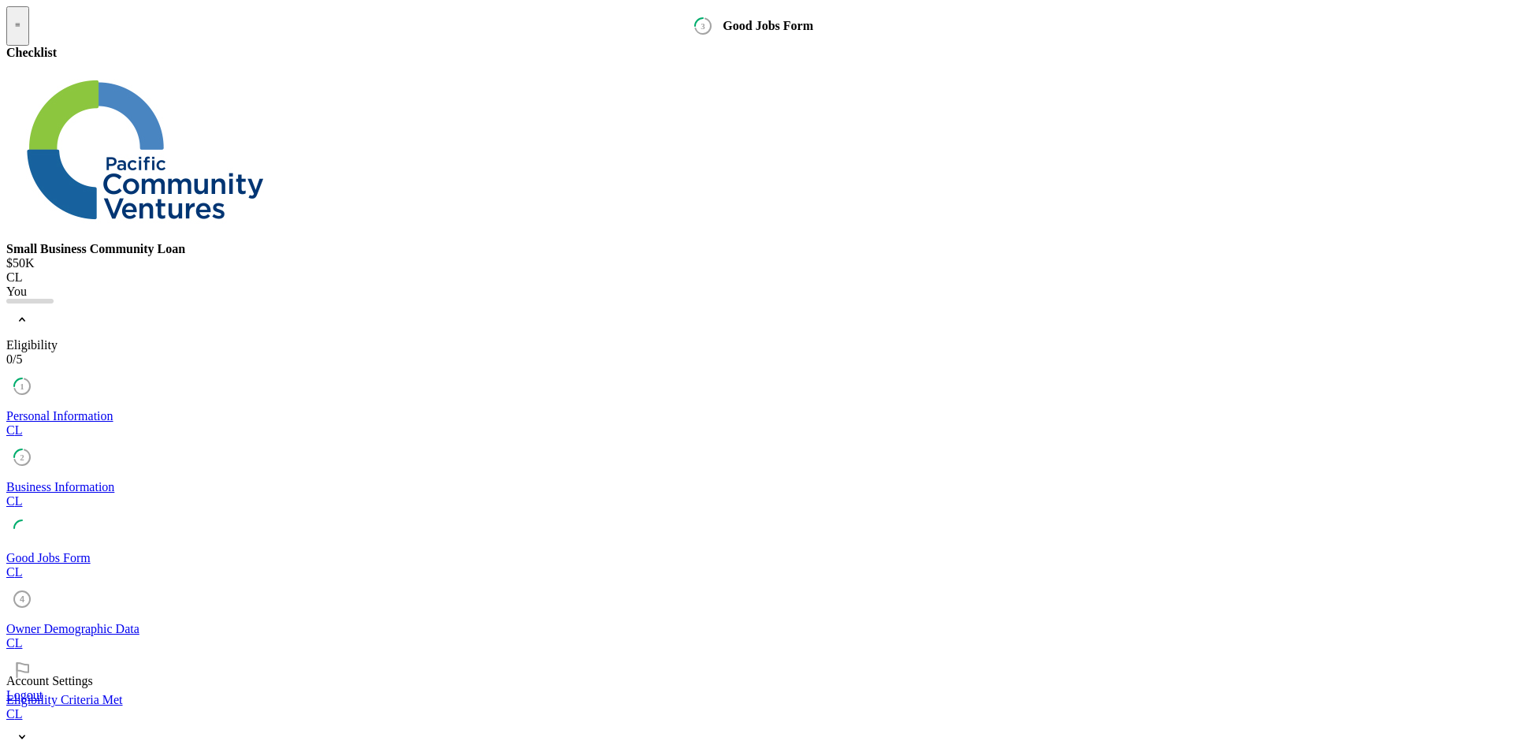
click at [171, 608] on link "Owner Demographic Data 4 Owner Demographic Data C L" at bounding box center [756, 629] width 1501 height 43
type input "English"
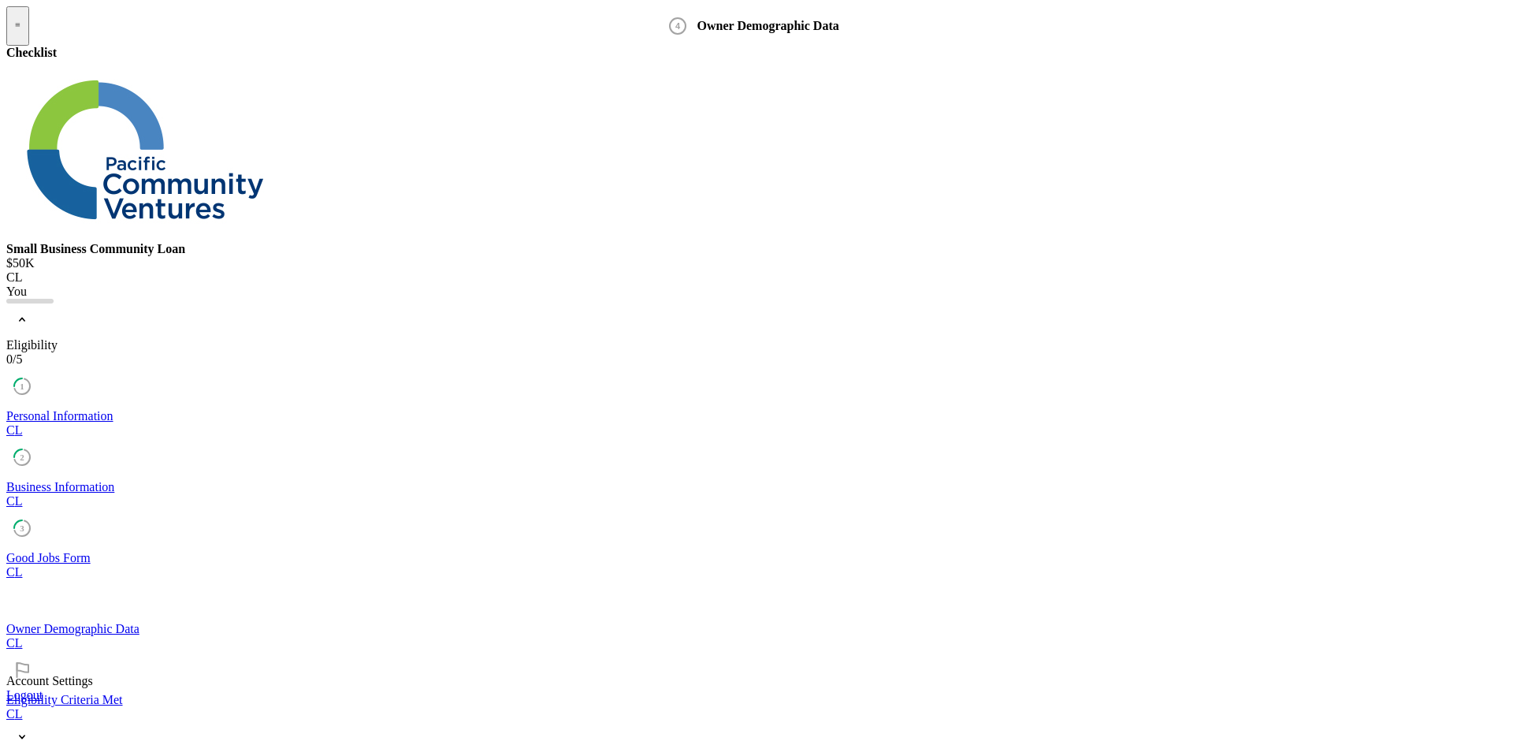
type input "[PERSON_NAME]"
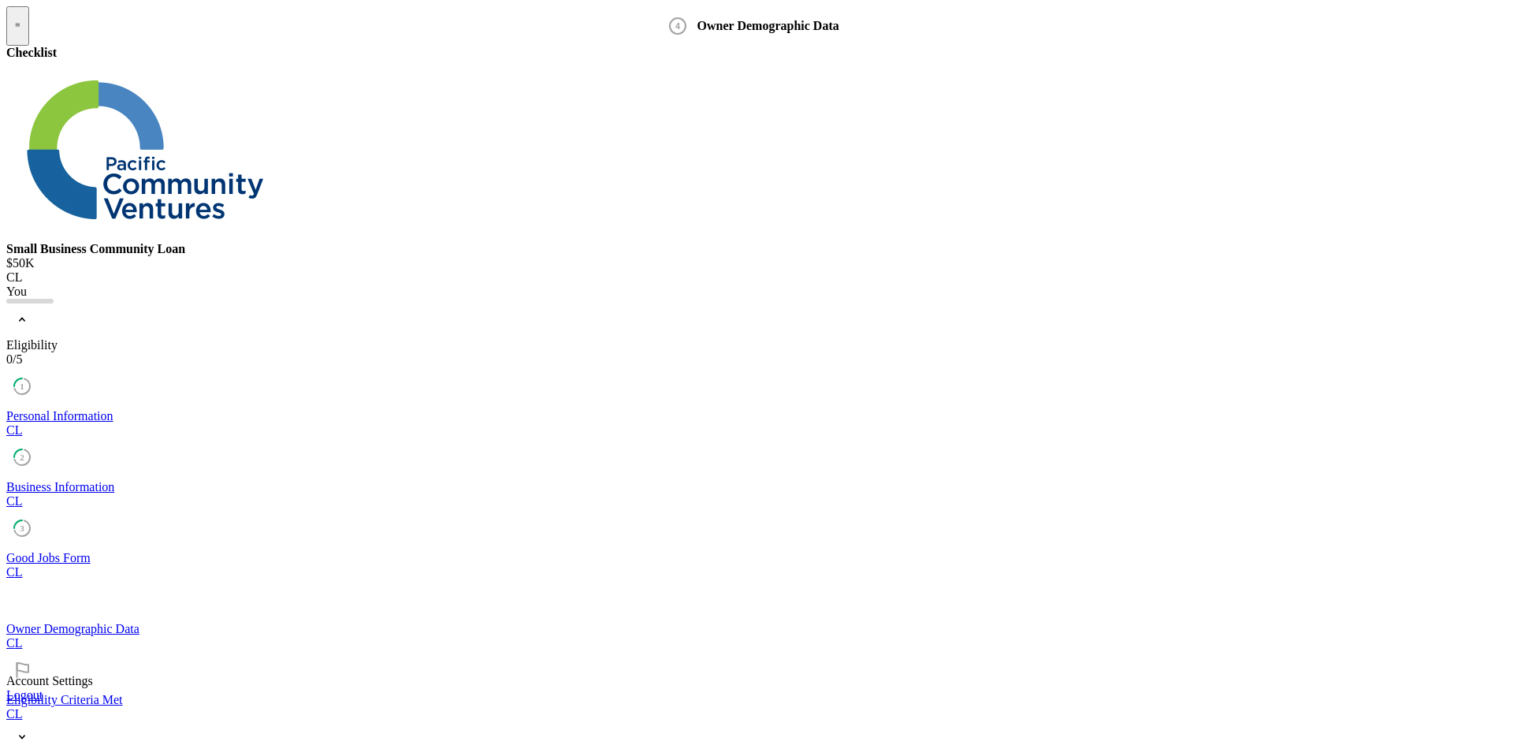
type input "[PERSON_NAME]"
type input "[PHONE_NUMBER]"
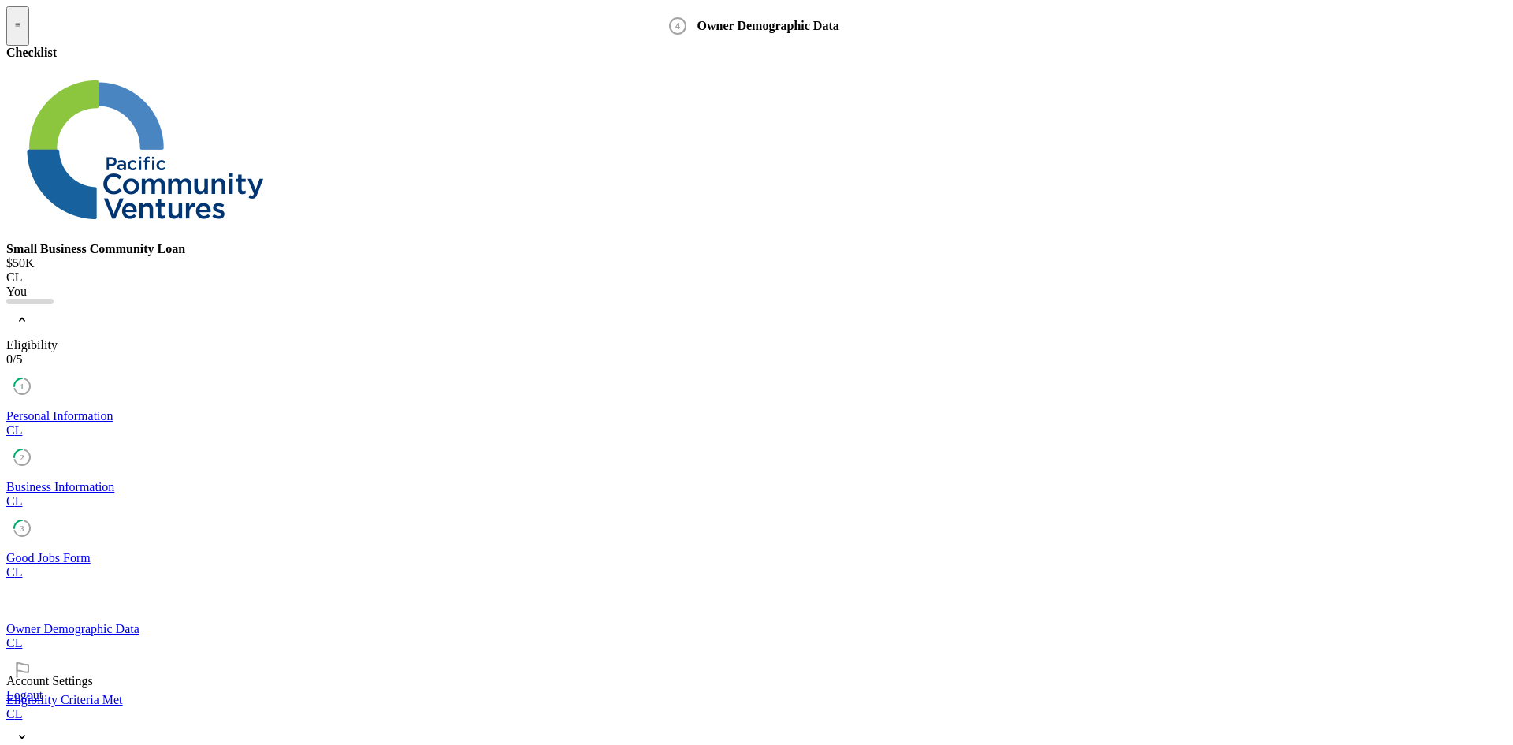
type input "[EMAIL_ADDRESS][DOMAIN_NAME]"
type input "100.00000%"
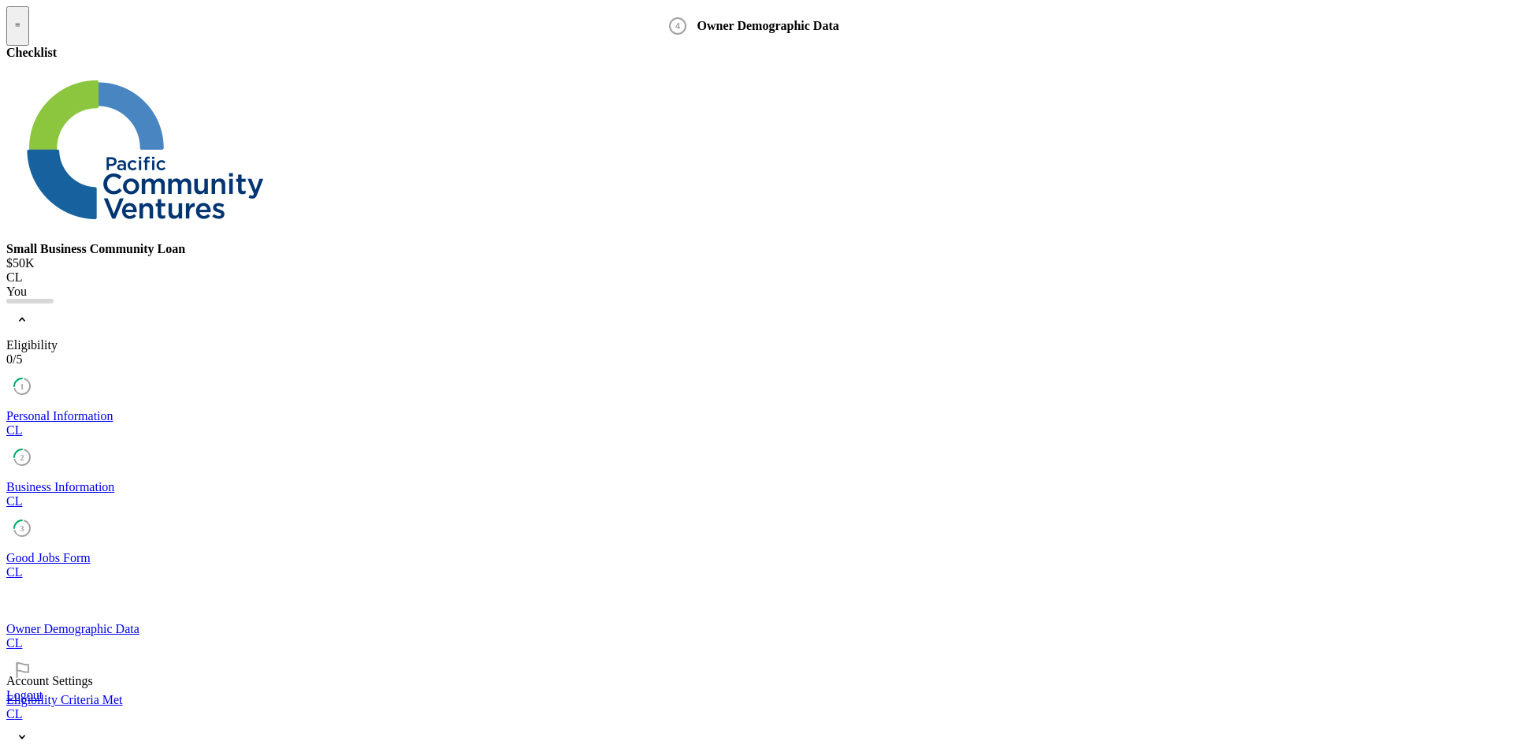
scroll to position [867, 0]
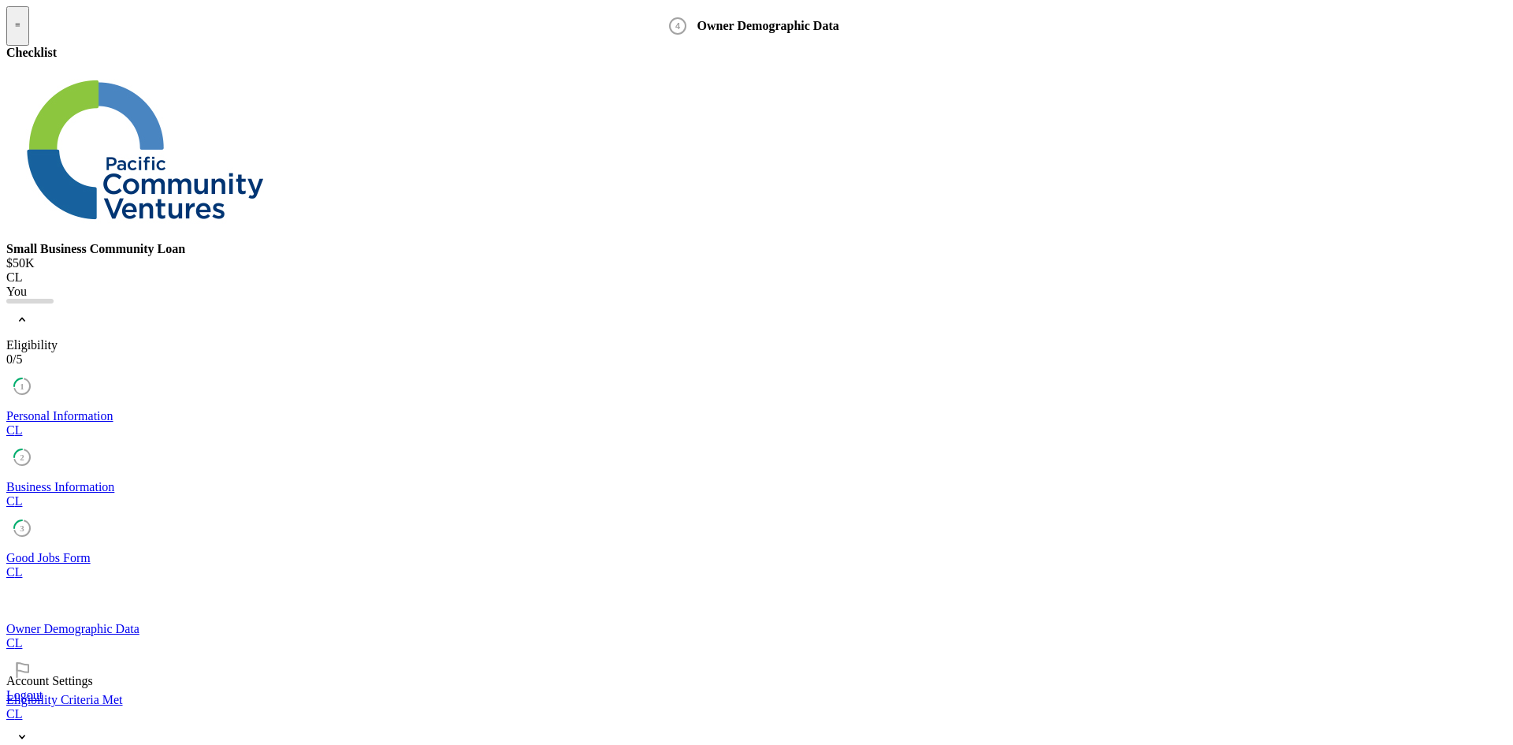
checkbox input "true"
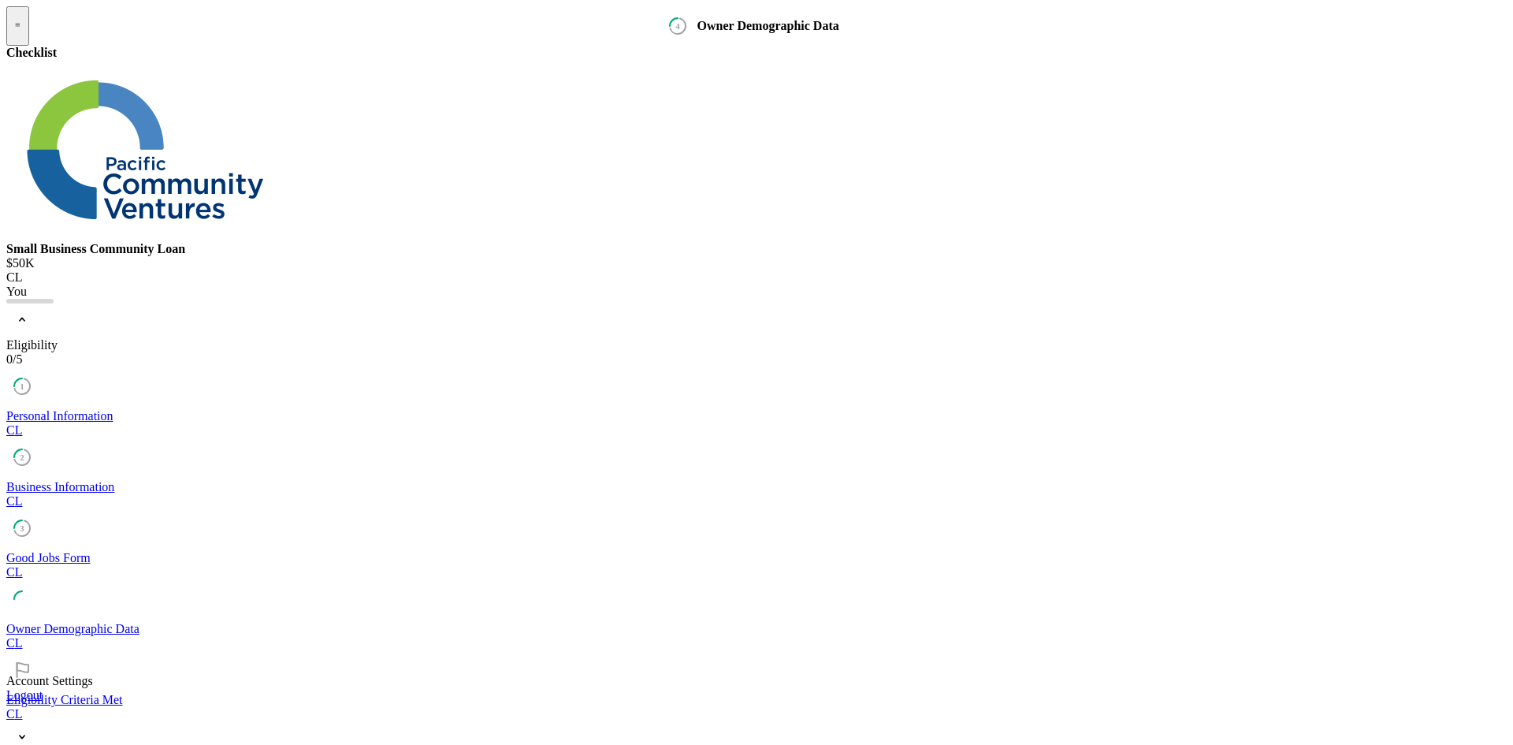
click at [141, 679] on link "Eligibility Criteria Met Eligibility Criteria Met C L" at bounding box center [756, 700] width 1501 height 43
click at [147, 703] on div "Icon/Expander Documentation 0 / 11" at bounding box center [756, 752] width 1501 height 63
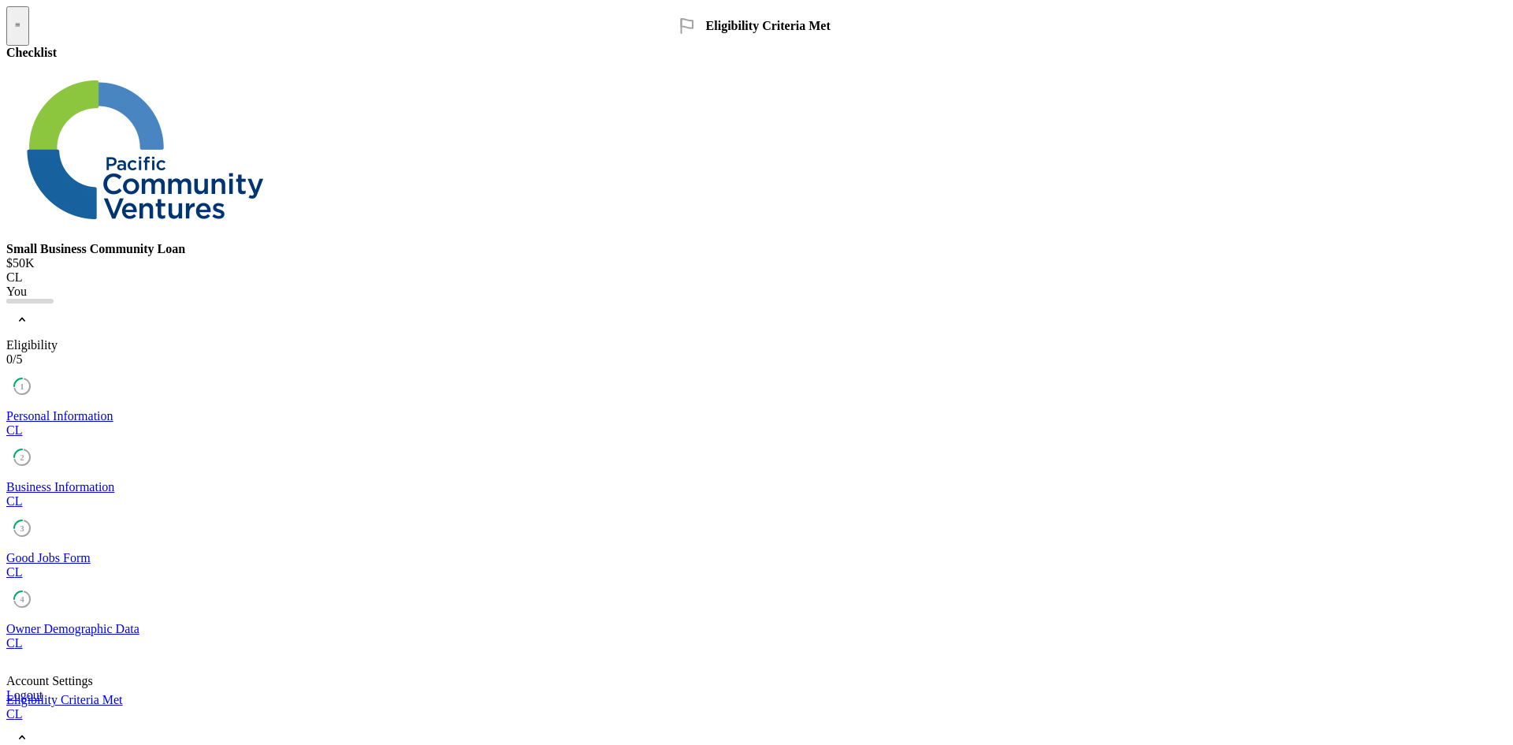
click at [38, 303] on icon "Icon/Expander" at bounding box center [22, 319] width 32 height 32
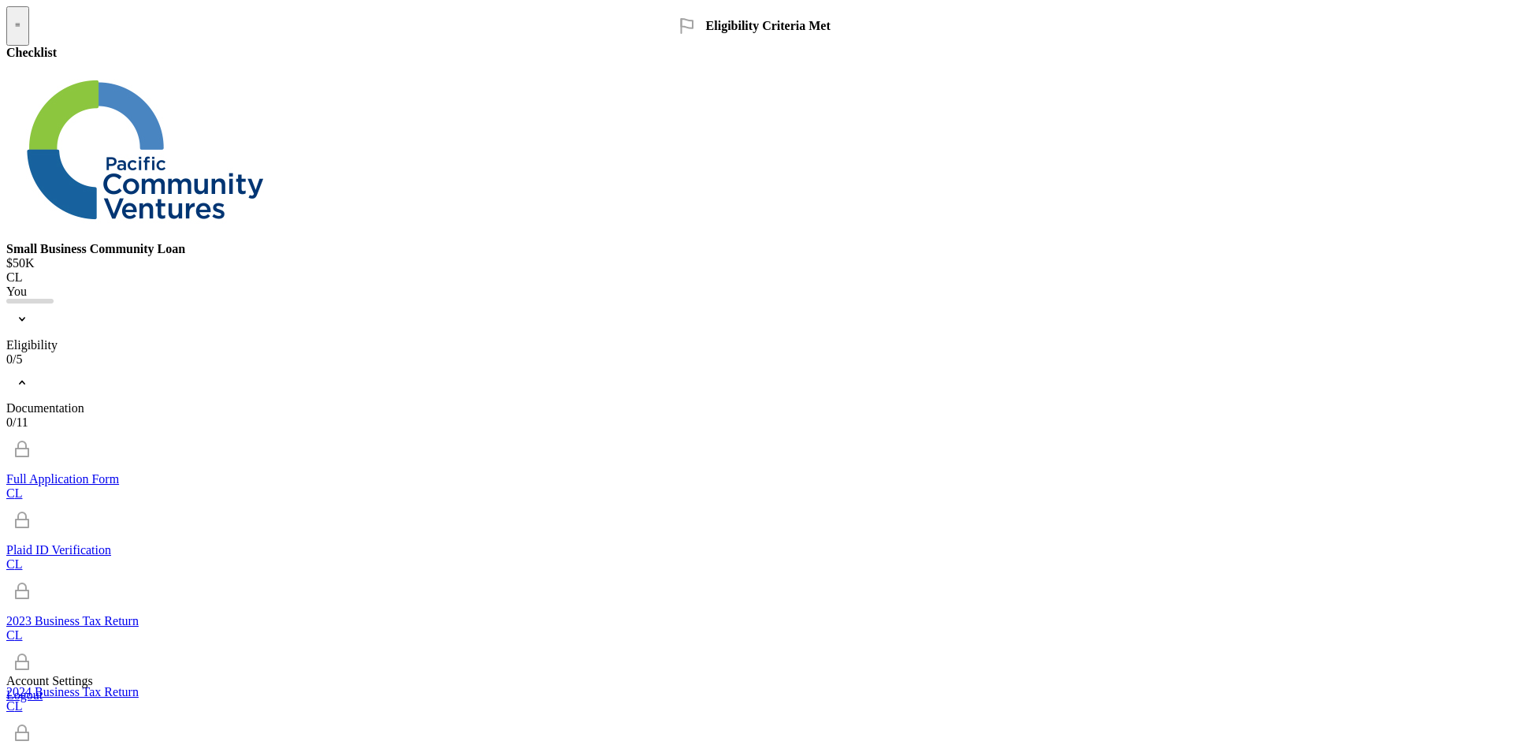
click at [157, 338] on div "Eligibility" at bounding box center [756, 345] width 1501 height 14
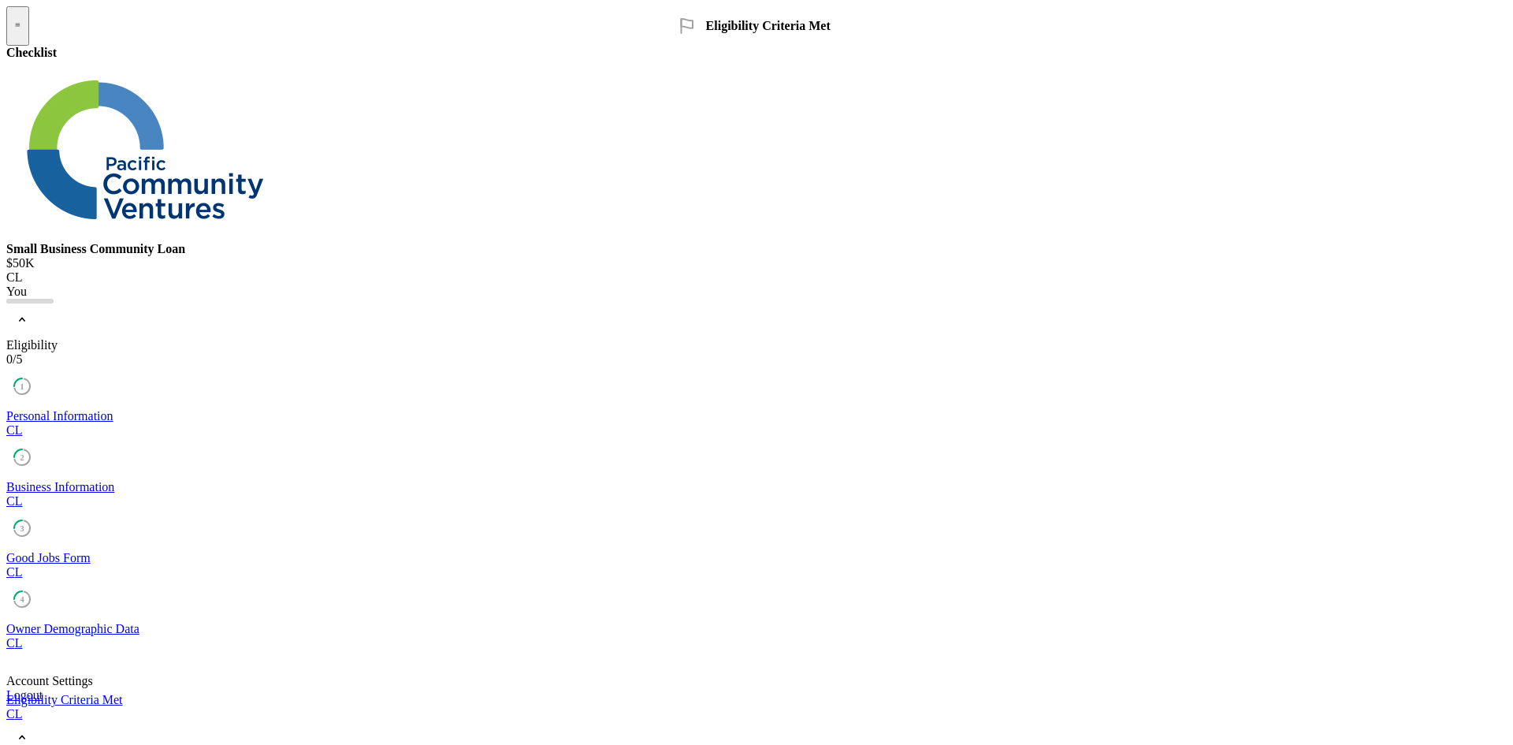
click at [119, 409] on div "Personal Information" at bounding box center [756, 416] width 1501 height 14
click at [100, 303] on div "Icon/Expander Eligibility 0 / 5" at bounding box center [756, 334] width 1501 height 63
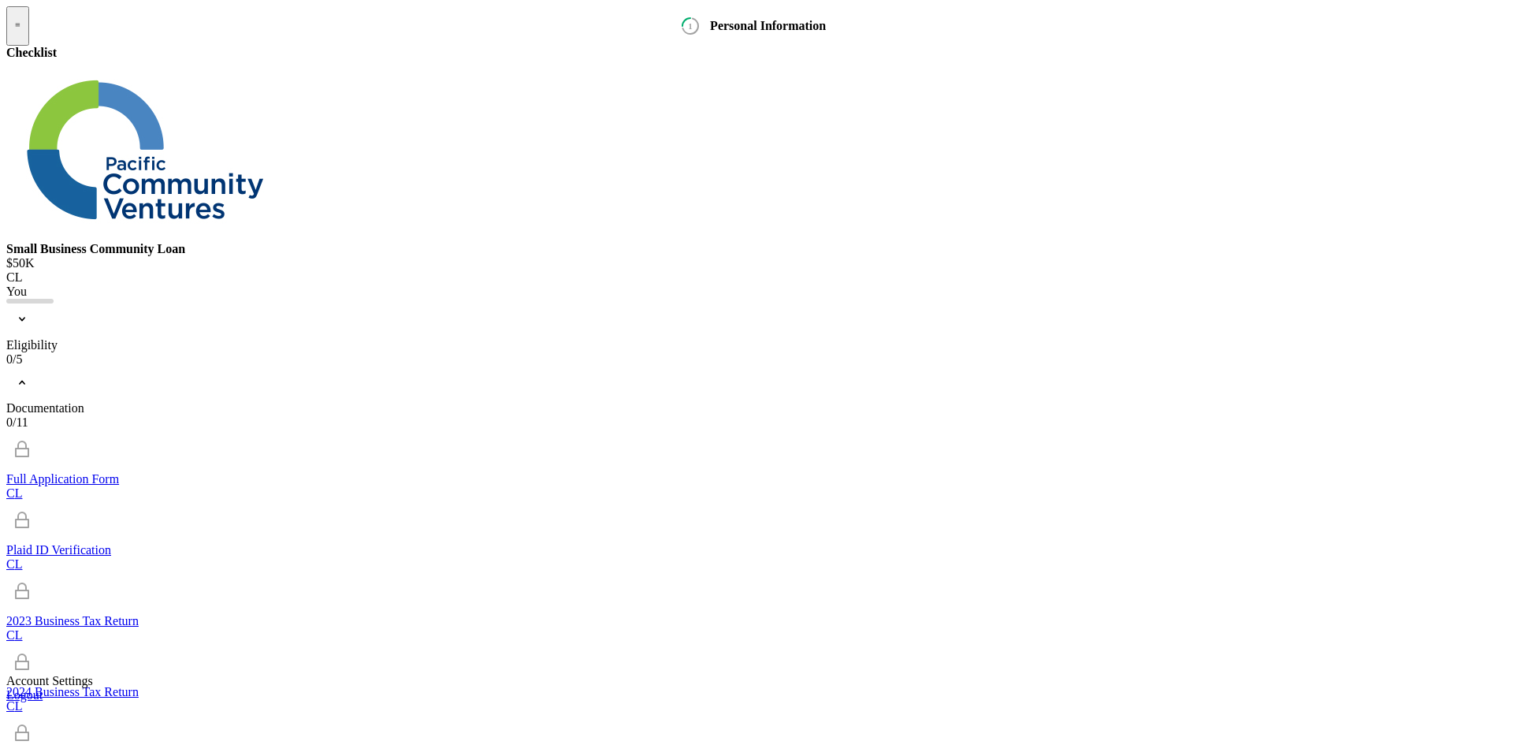
click at [159, 472] on div "Full Application Form" at bounding box center [756, 479] width 1501 height 14
click at [158, 366] on div "Icon/Expander Documentation 0 / 11" at bounding box center [756, 397] width 1501 height 63
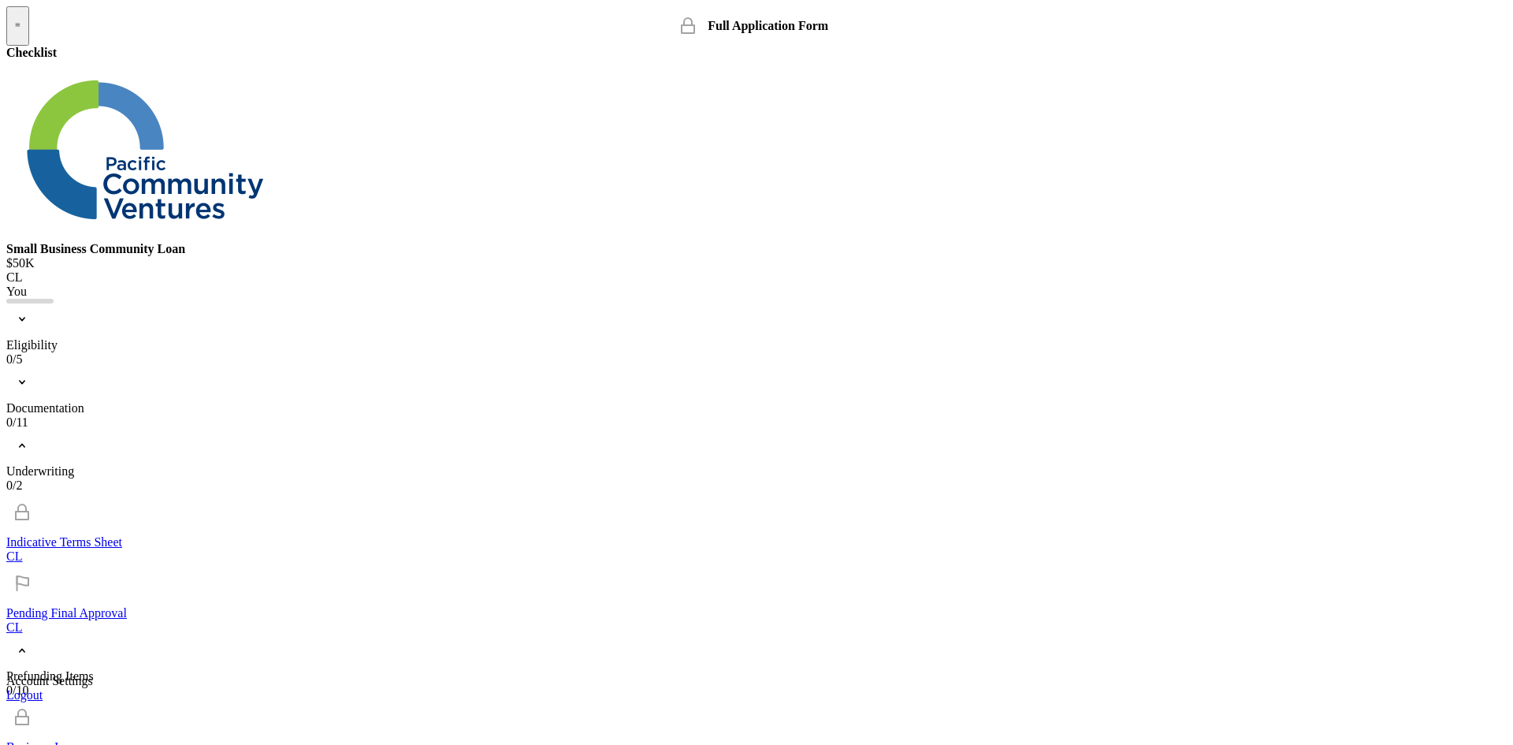
click at [126, 669] on div "Prefunding Items" at bounding box center [756, 676] width 1501 height 14
click at [165, 303] on div "Icon/Expander Eligibility 0 / 5" at bounding box center [756, 334] width 1501 height 63
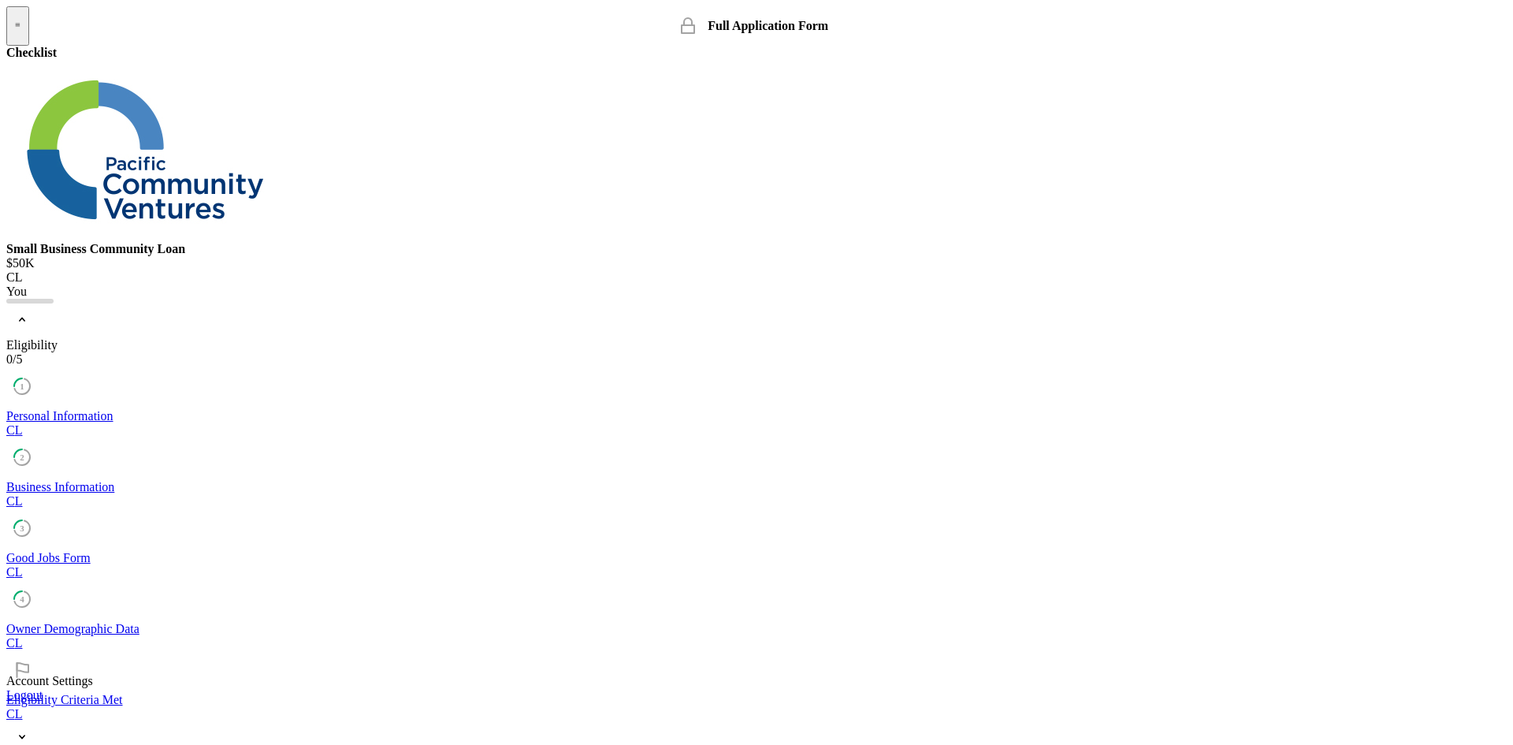
click at [182, 679] on link "Eligibility Criteria Met Eligibility Criteria Met C L" at bounding box center [756, 700] width 1501 height 43
